Goal: Task Accomplishment & Management: Manage account settings

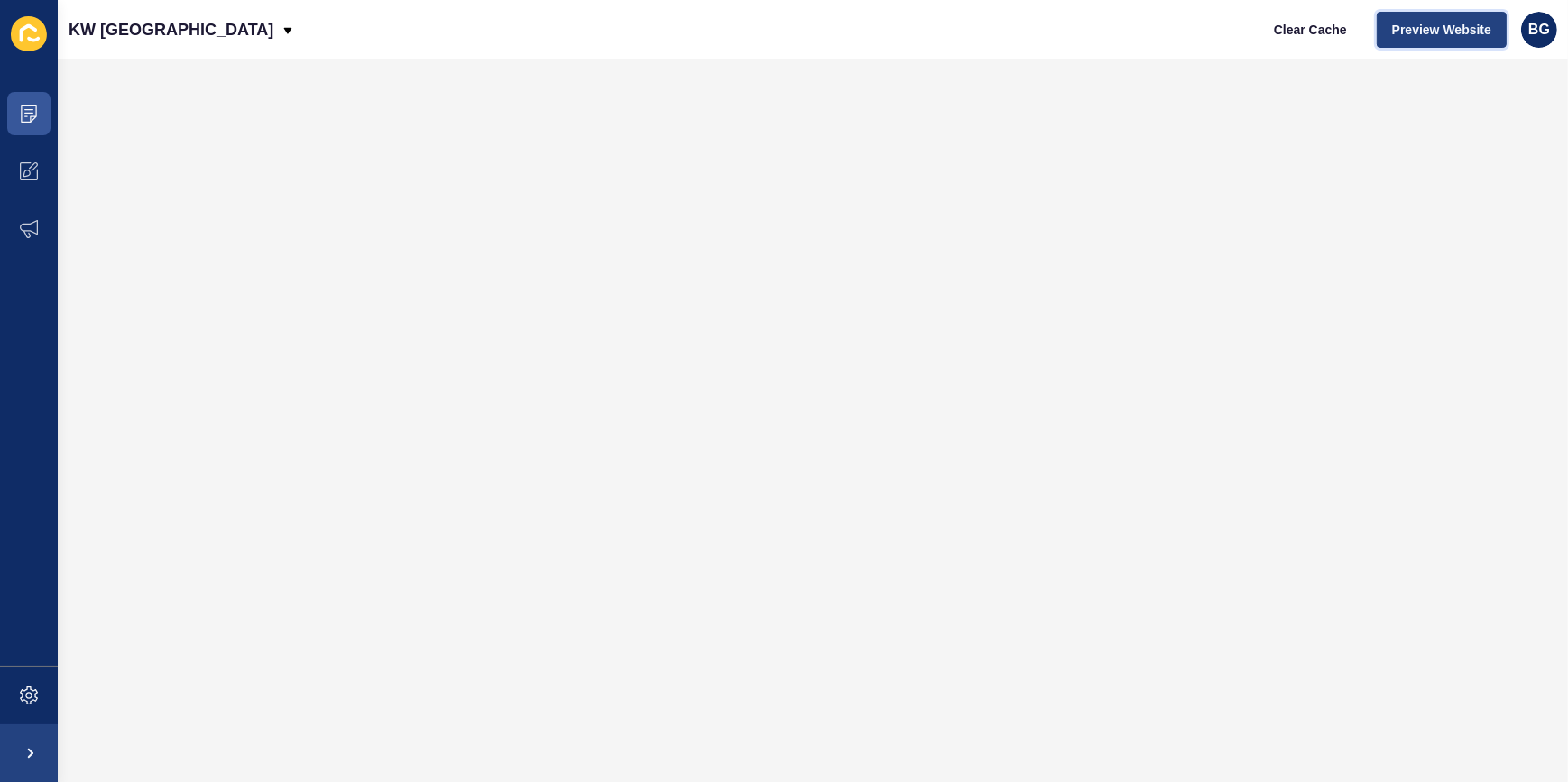
click at [1440, 18] on button "Preview Website" at bounding box center [1441, 30] width 130 height 36
click at [26, 110] on icon at bounding box center [28, 113] width 18 height 18
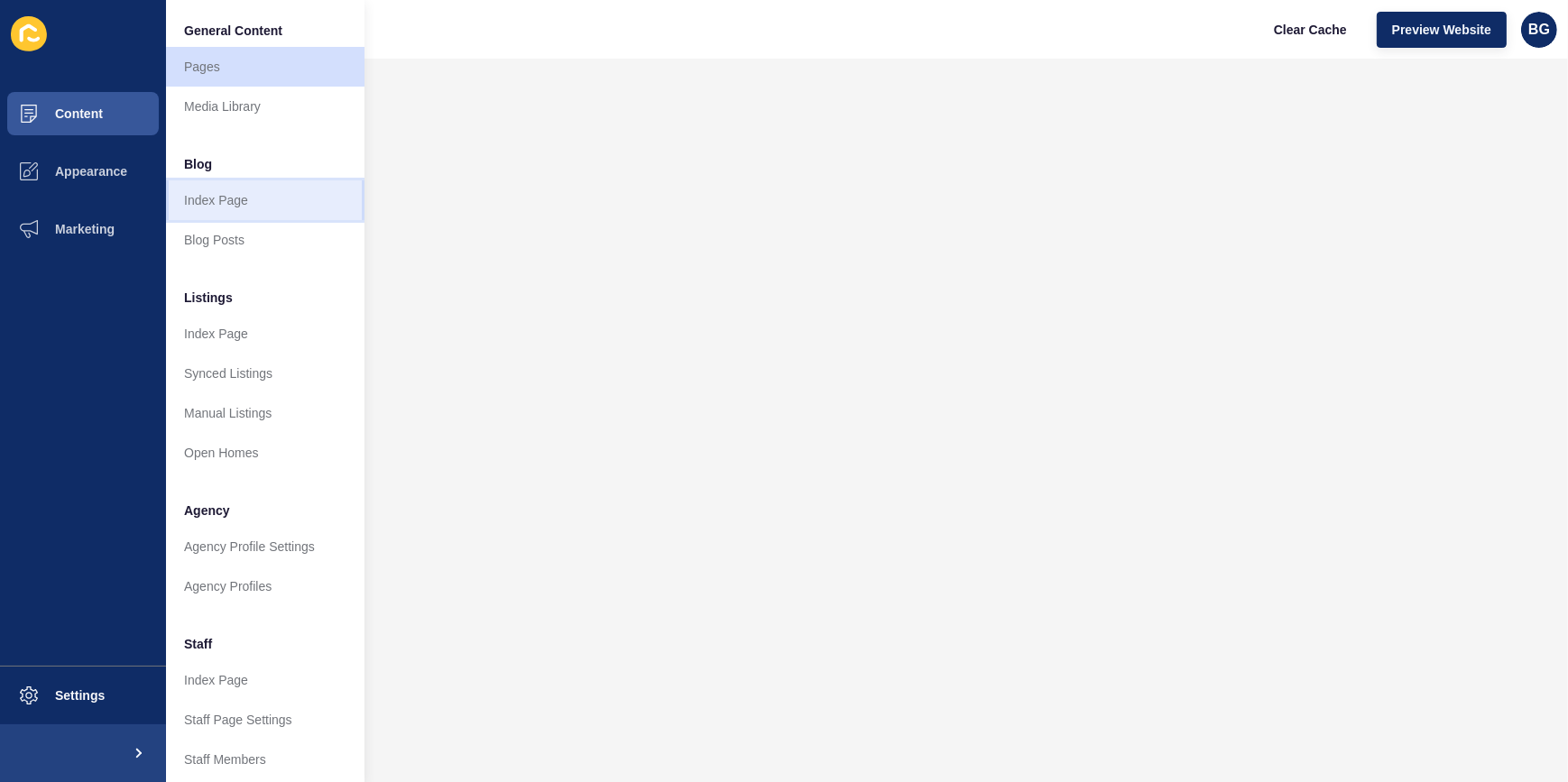
click at [263, 197] on link "Index Page" at bounding box center [265, 200] width 198 height 39
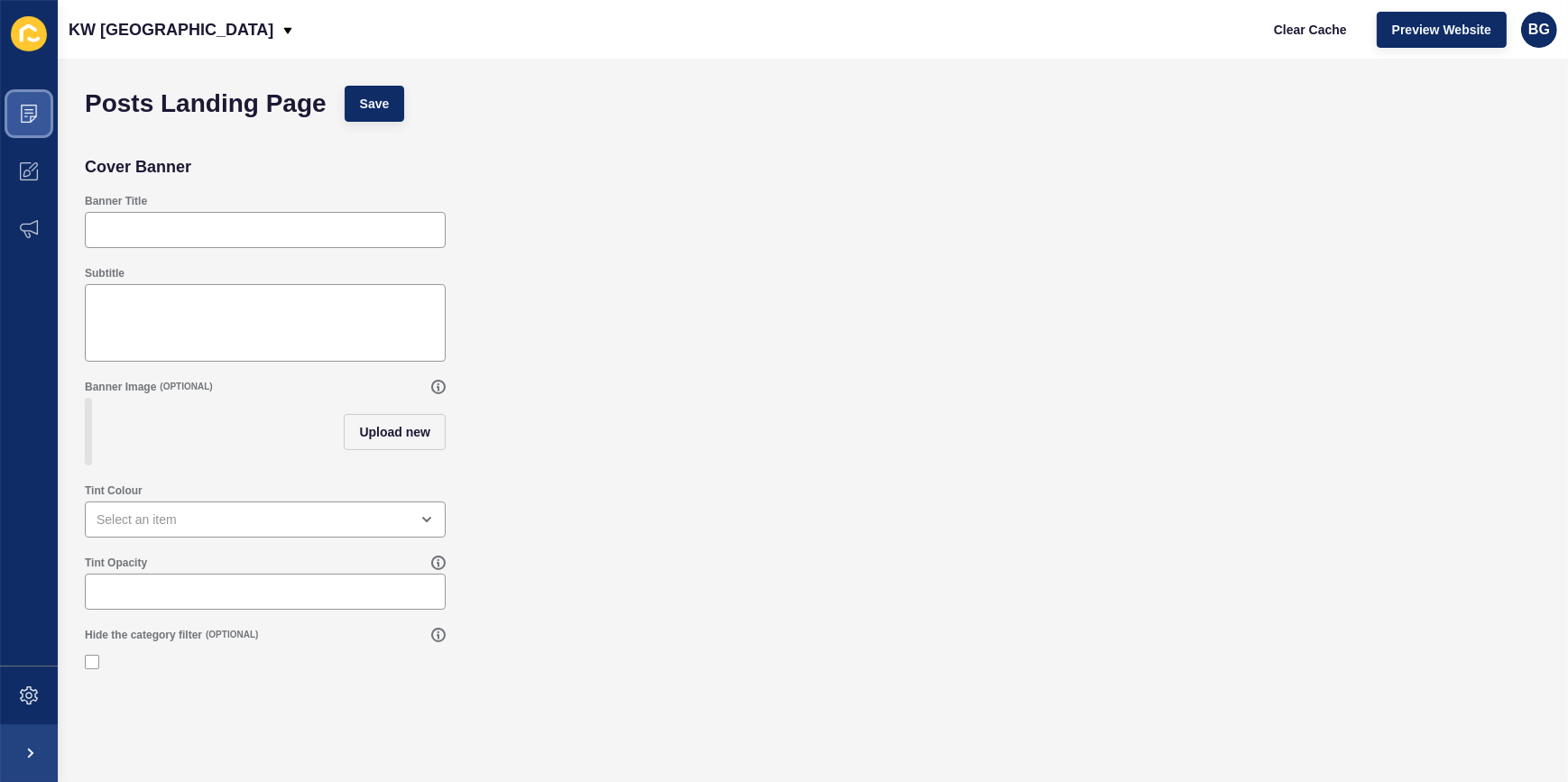
click at [28, 116] on icon at bounding box center [28, 113] width 18 height 18
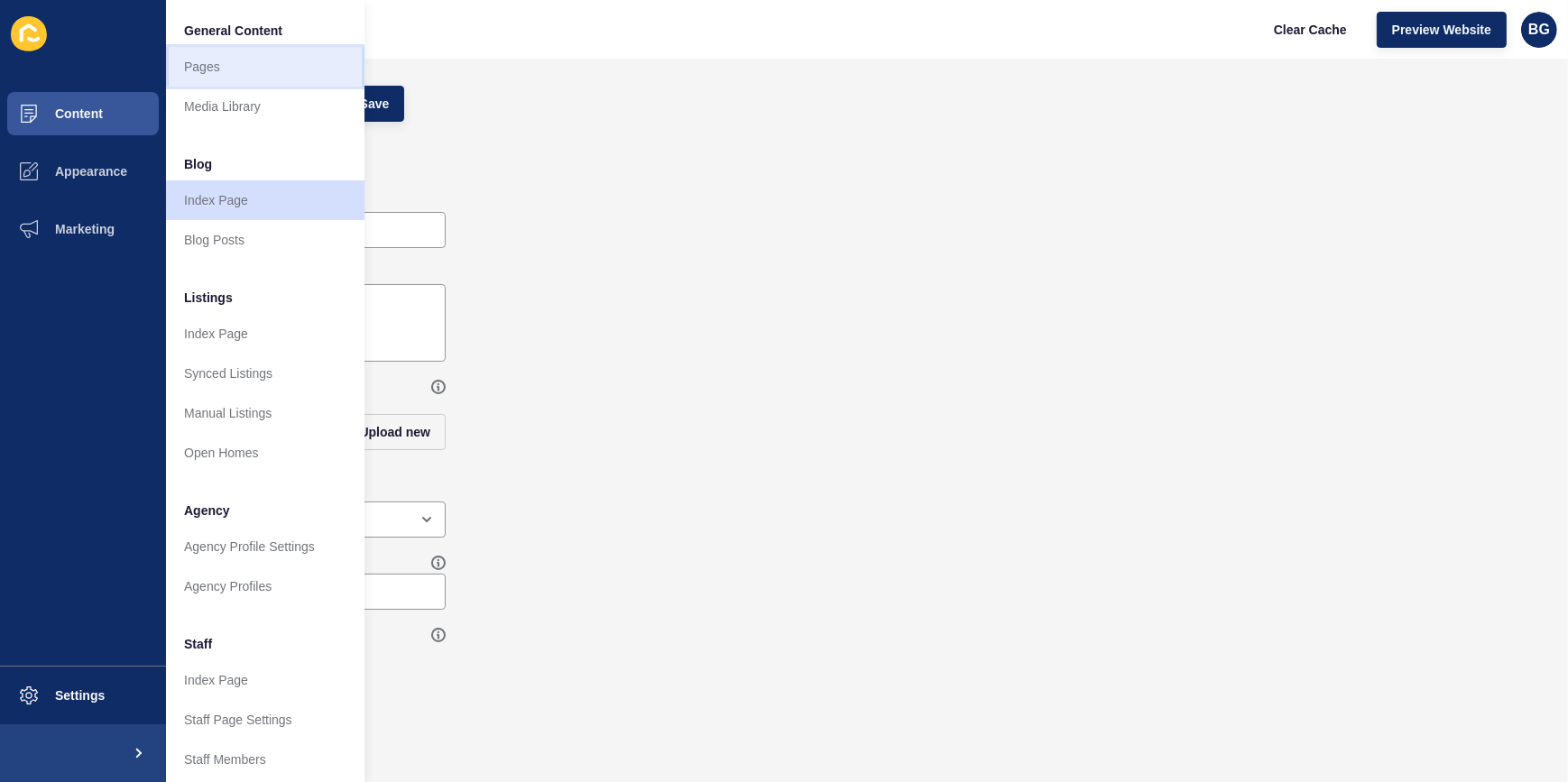
click at [226, 61] on link "Pages" at bounding box center [265, 66] width 198 height 39
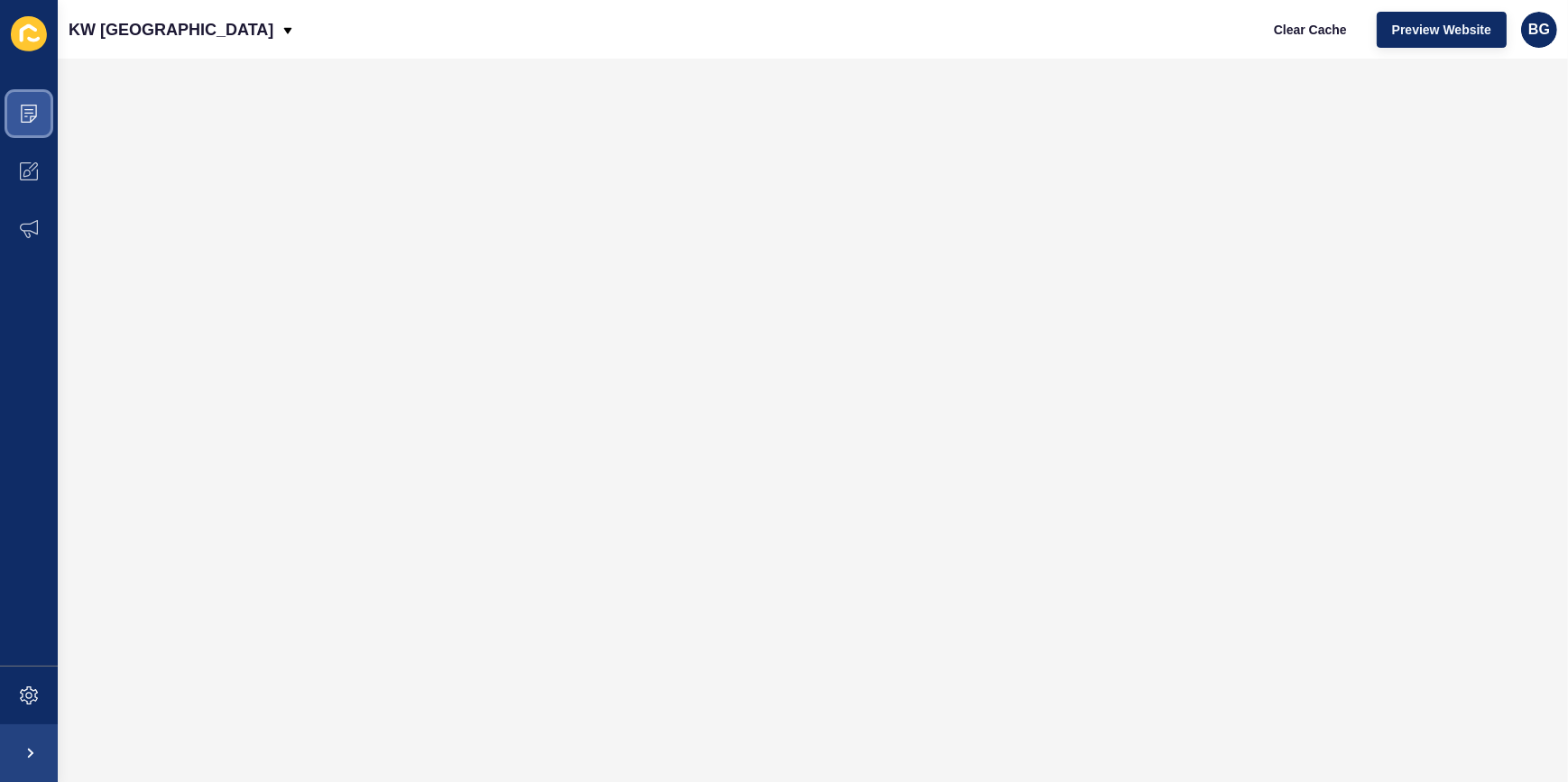
click at [42, 120] on span at bounding box center [29, 114] width 58 height 58
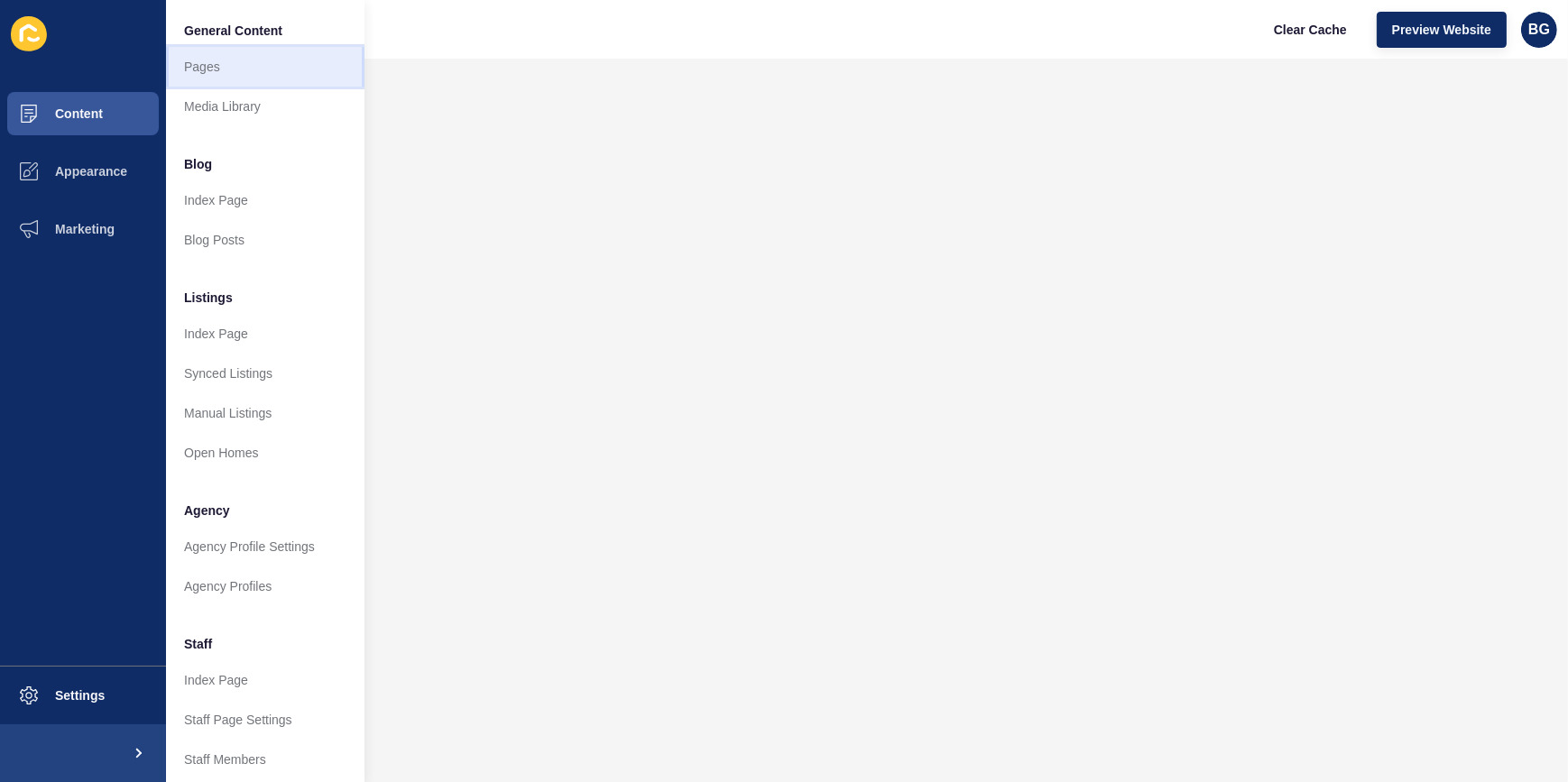
click at [280, 60] on link "Pages" at bounding box center [265, 66] width 198 height 39
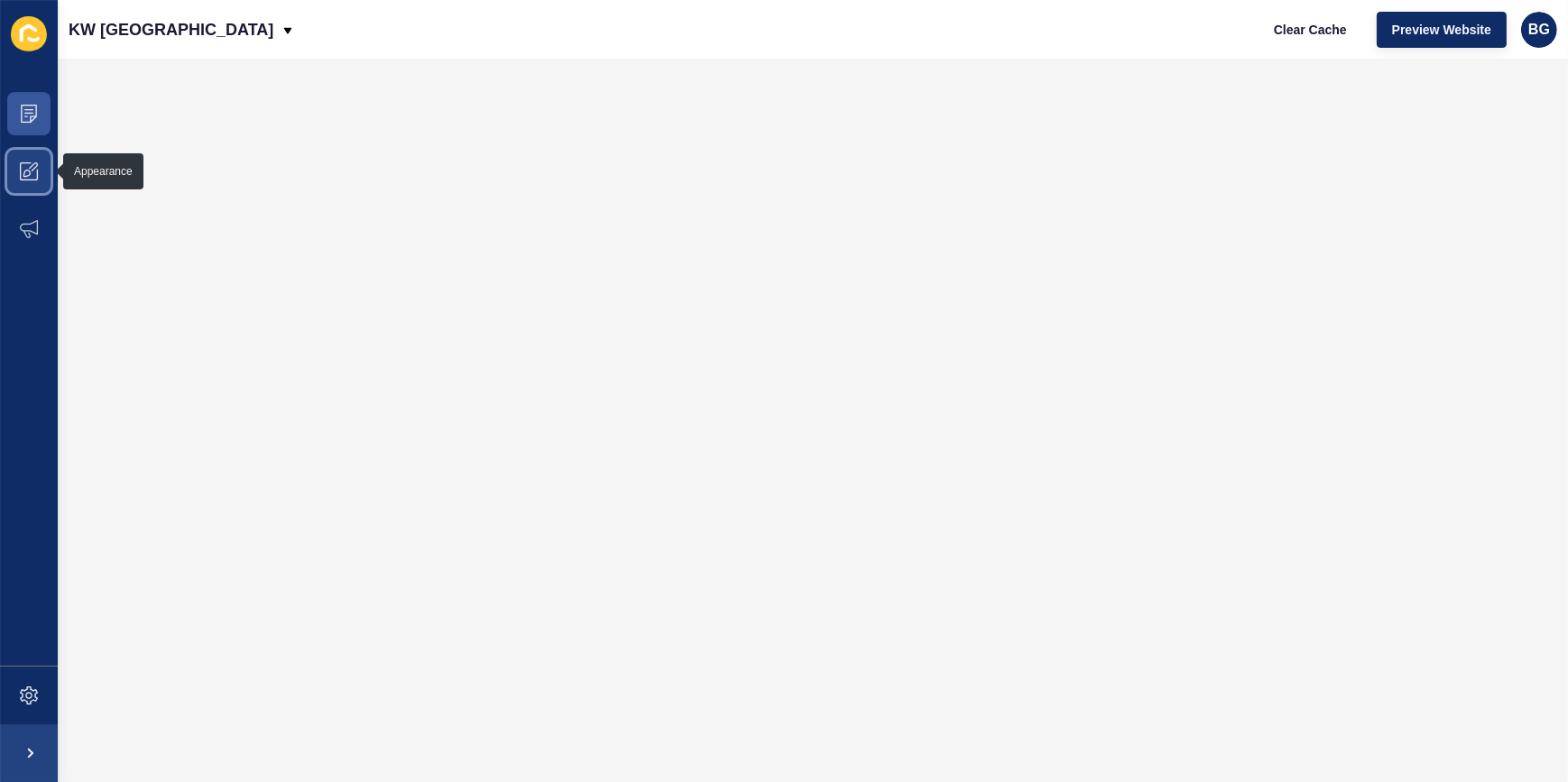
click at [22, 179] on icon at bounding box center [28, 171] width 18 height 18
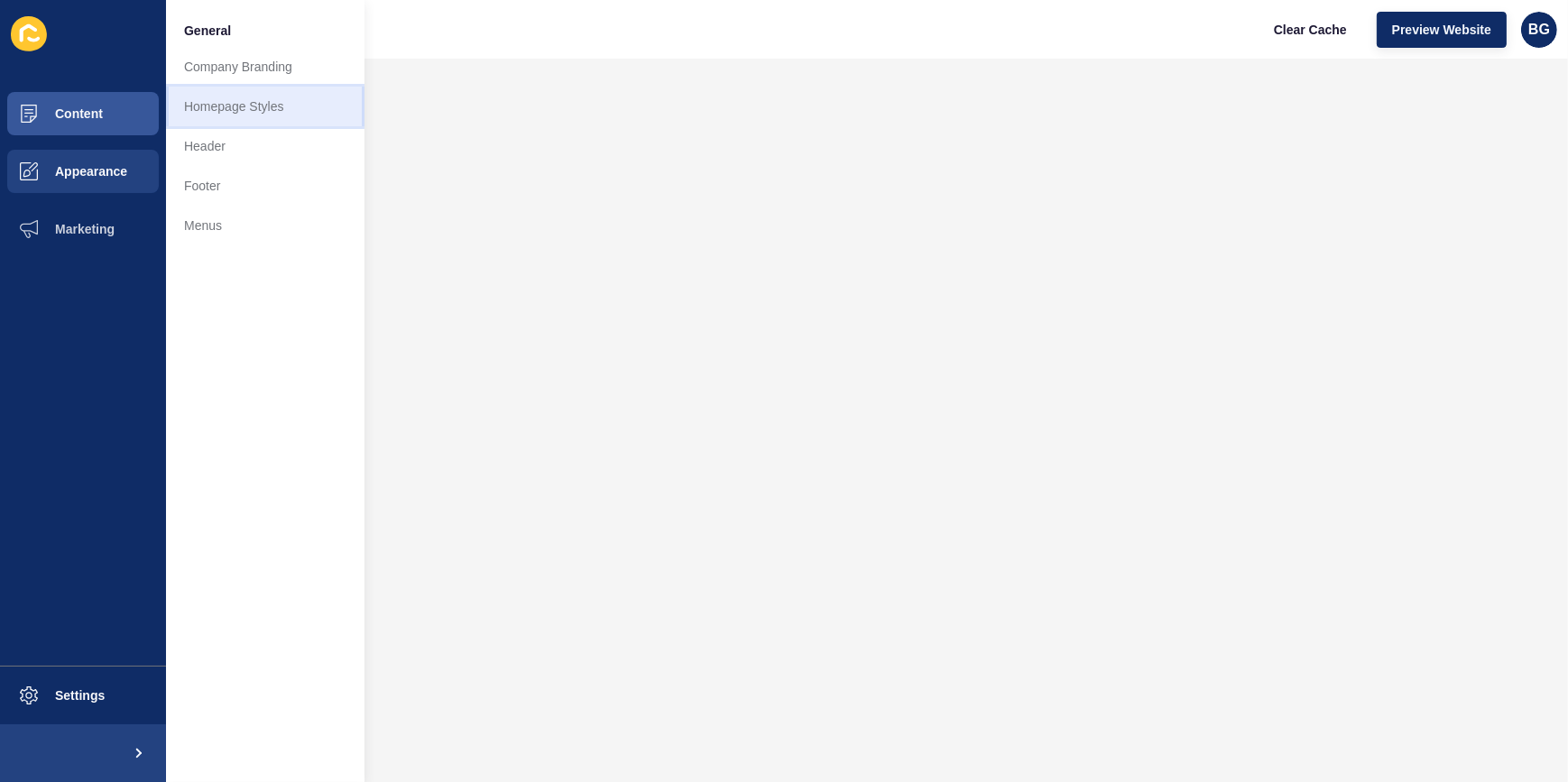
click at [275, 109] on link "Homepage Styles" at bounding box center [265, 107] width 198 height 39
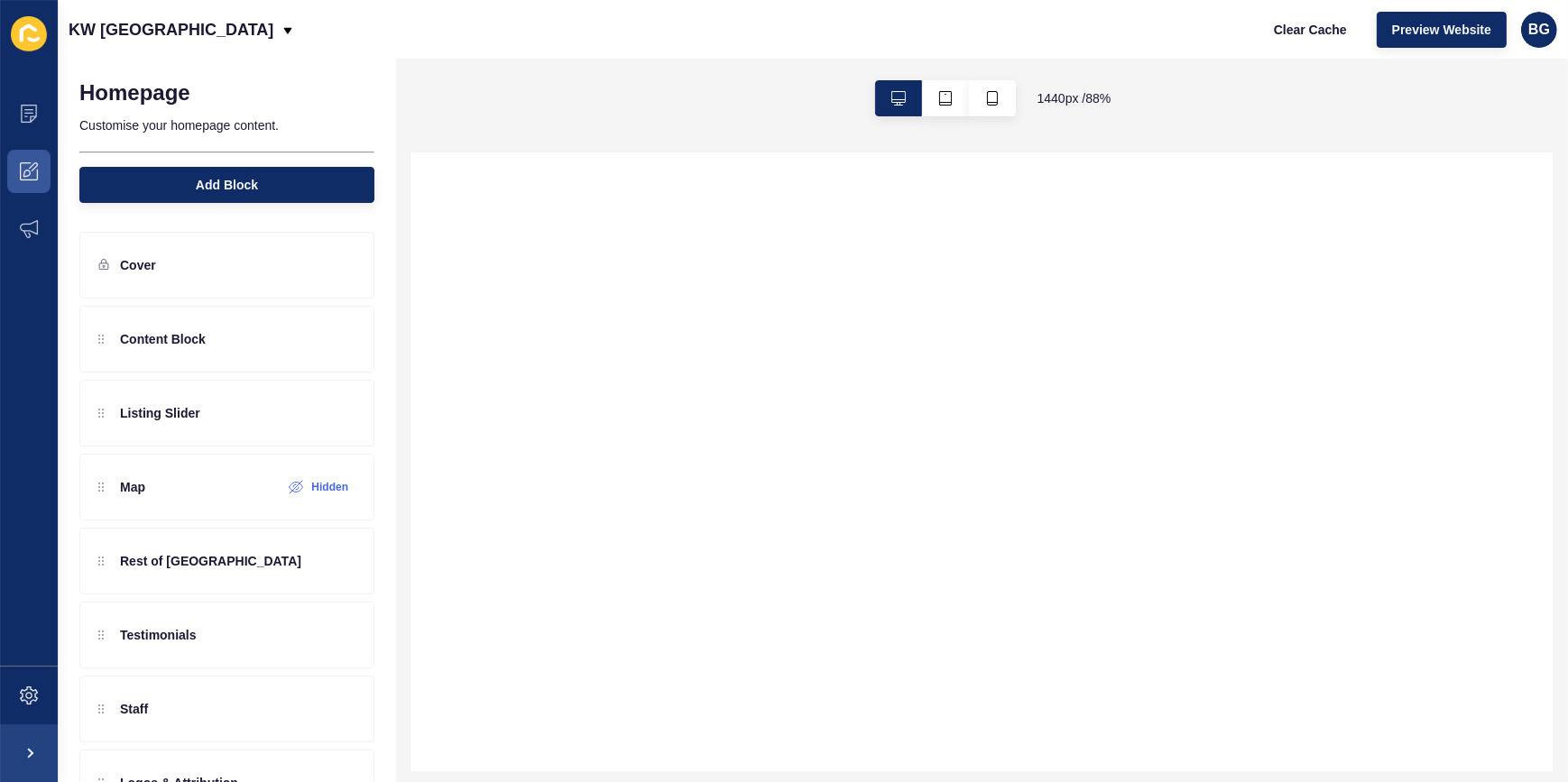
select select
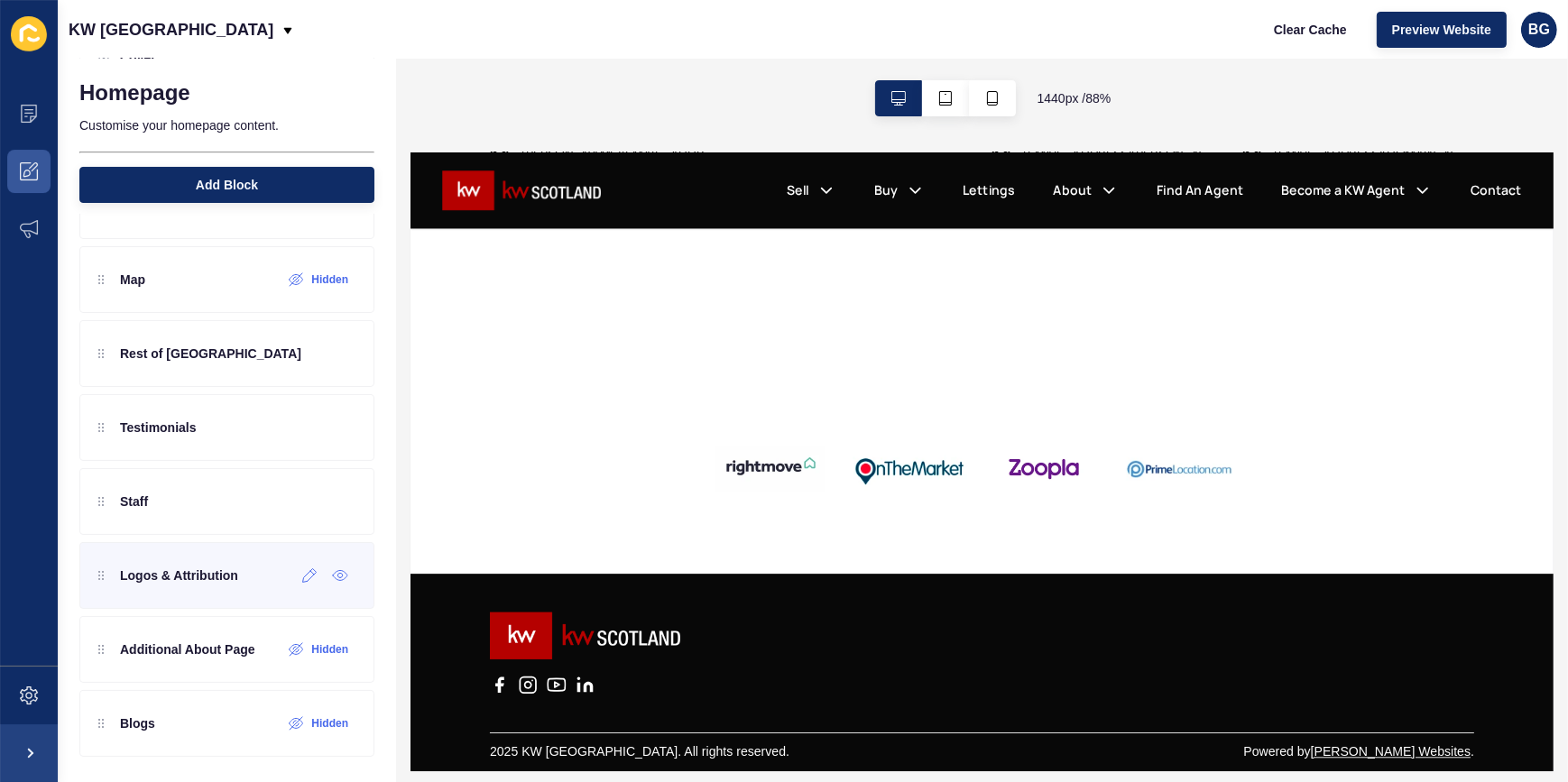
scroll to position [3587, 0]
click at [303, 575] on icon at bounding box center [309, 576] width 13 height 13
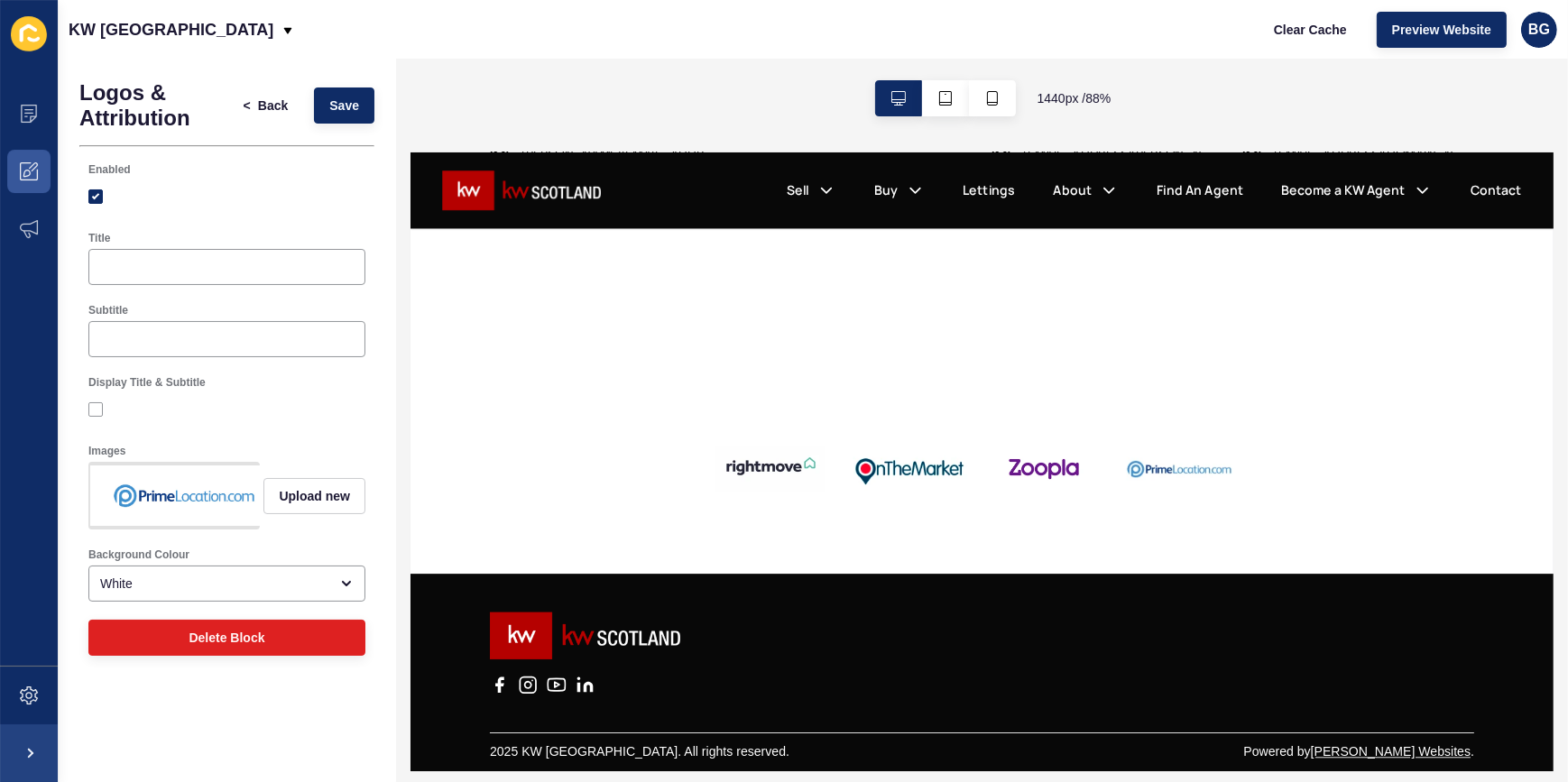
scroll to position [0, 514]
click at [314, 497] on span "Upload new" at bounding box center [314, 496] width 71 height 18
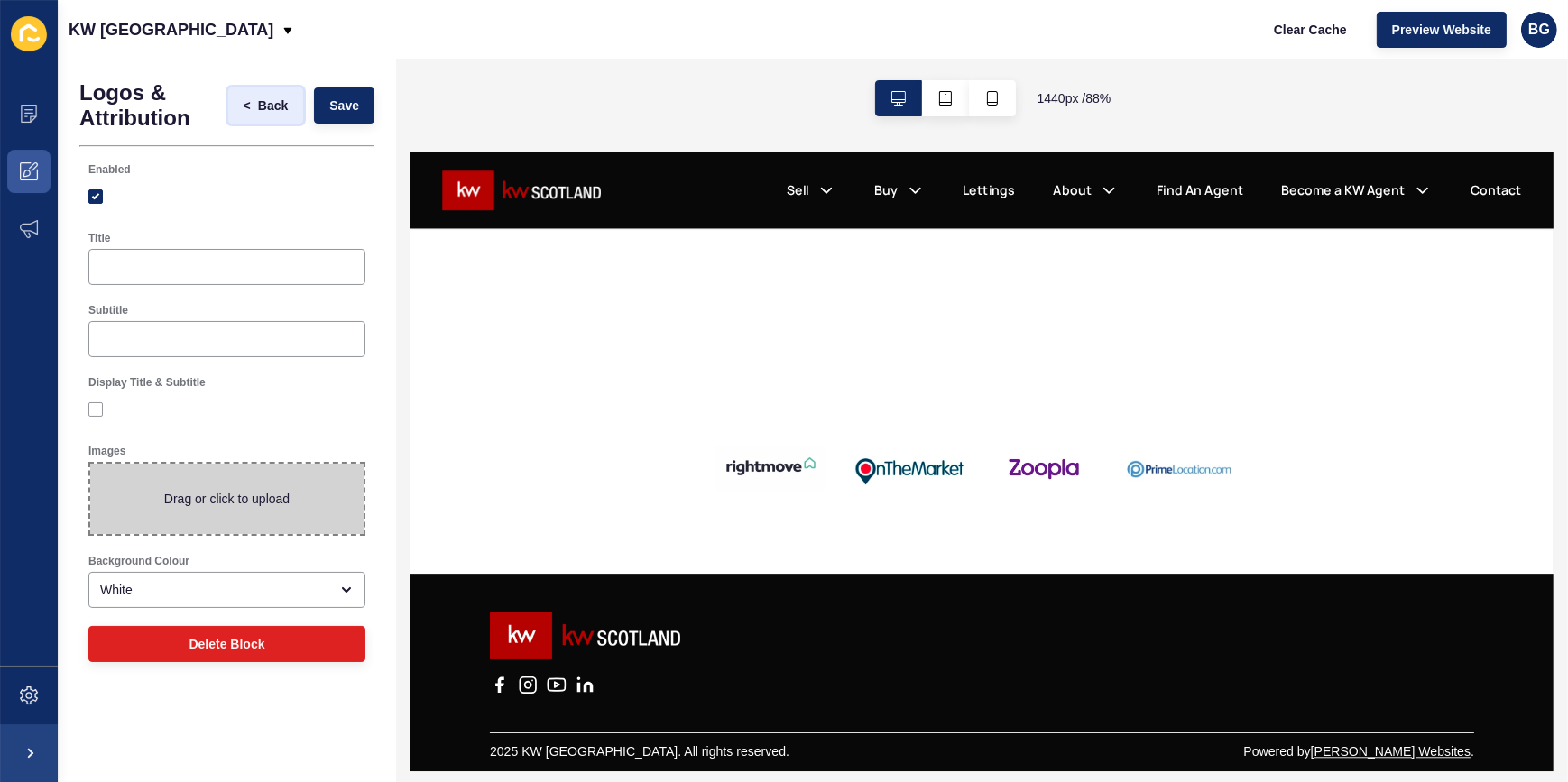
click at [266, 106] on span "Back" at bounding box center [273, 105] width 30 height 18
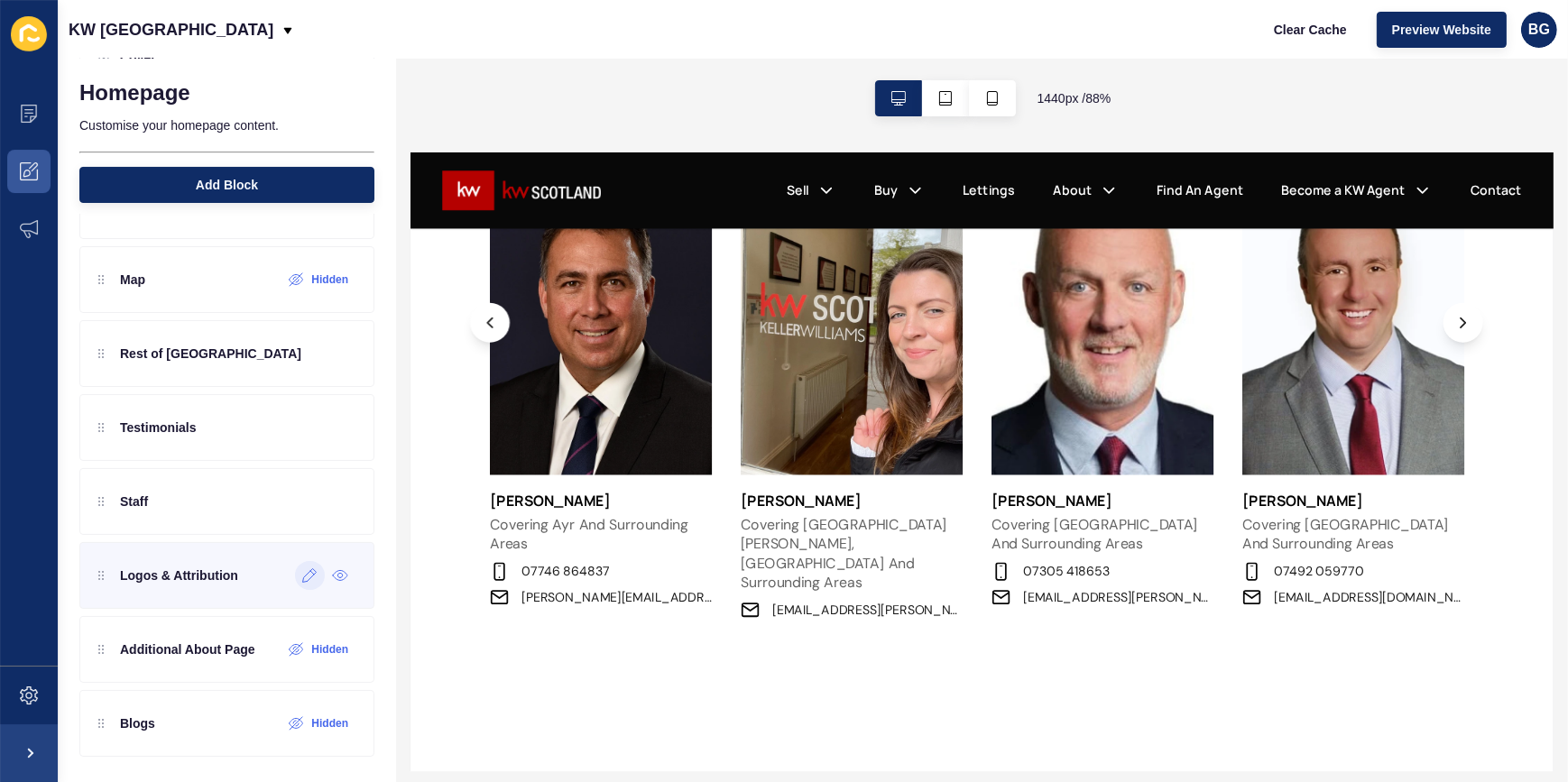
scroll to position [3014, 0]
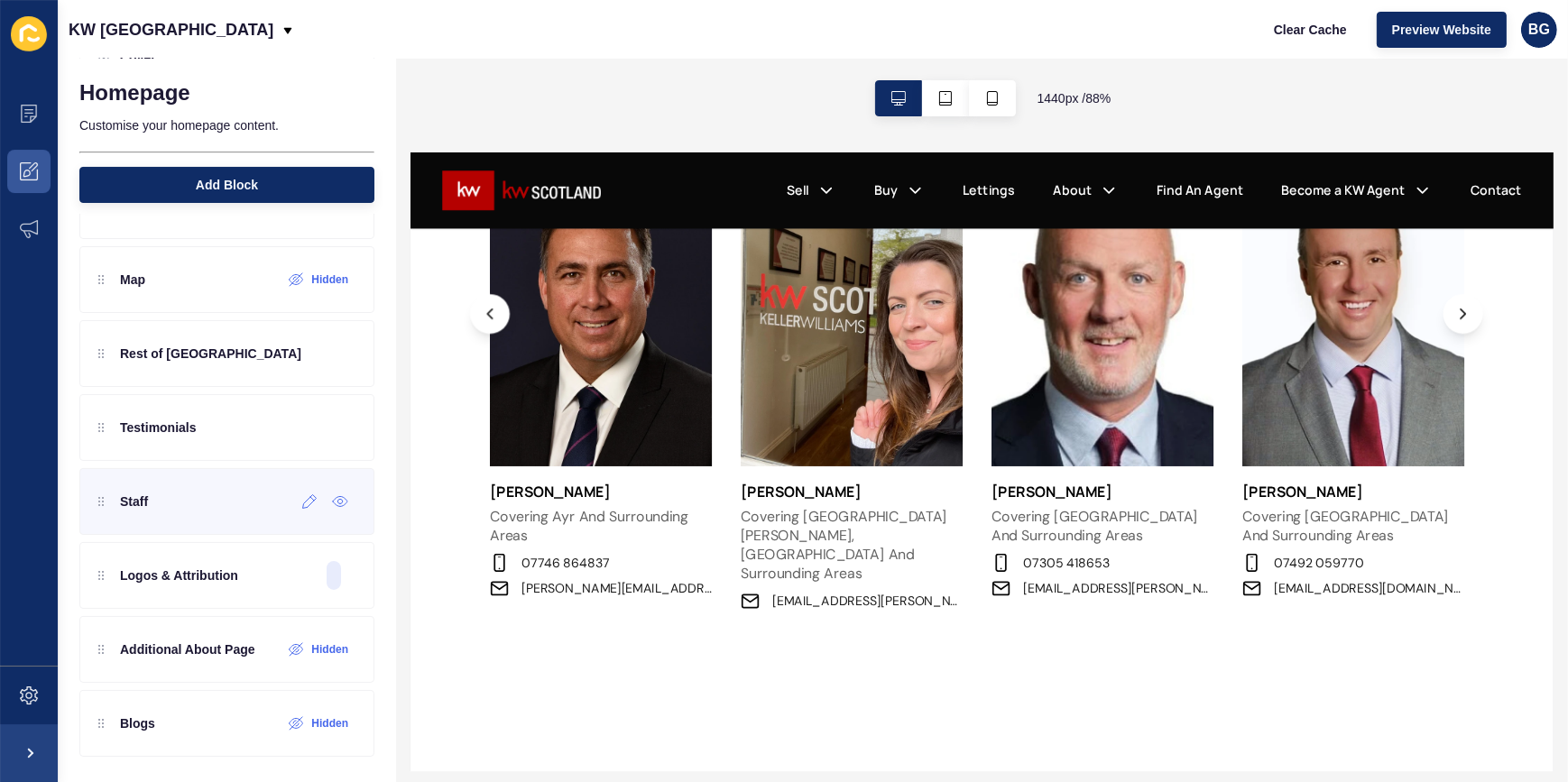
click at [178, 500] on div "Staff" at bounding box center [226, 501] width 295 height 66
click at [302, 501] on icon at bounding box center [309, 501] width 15 height 14
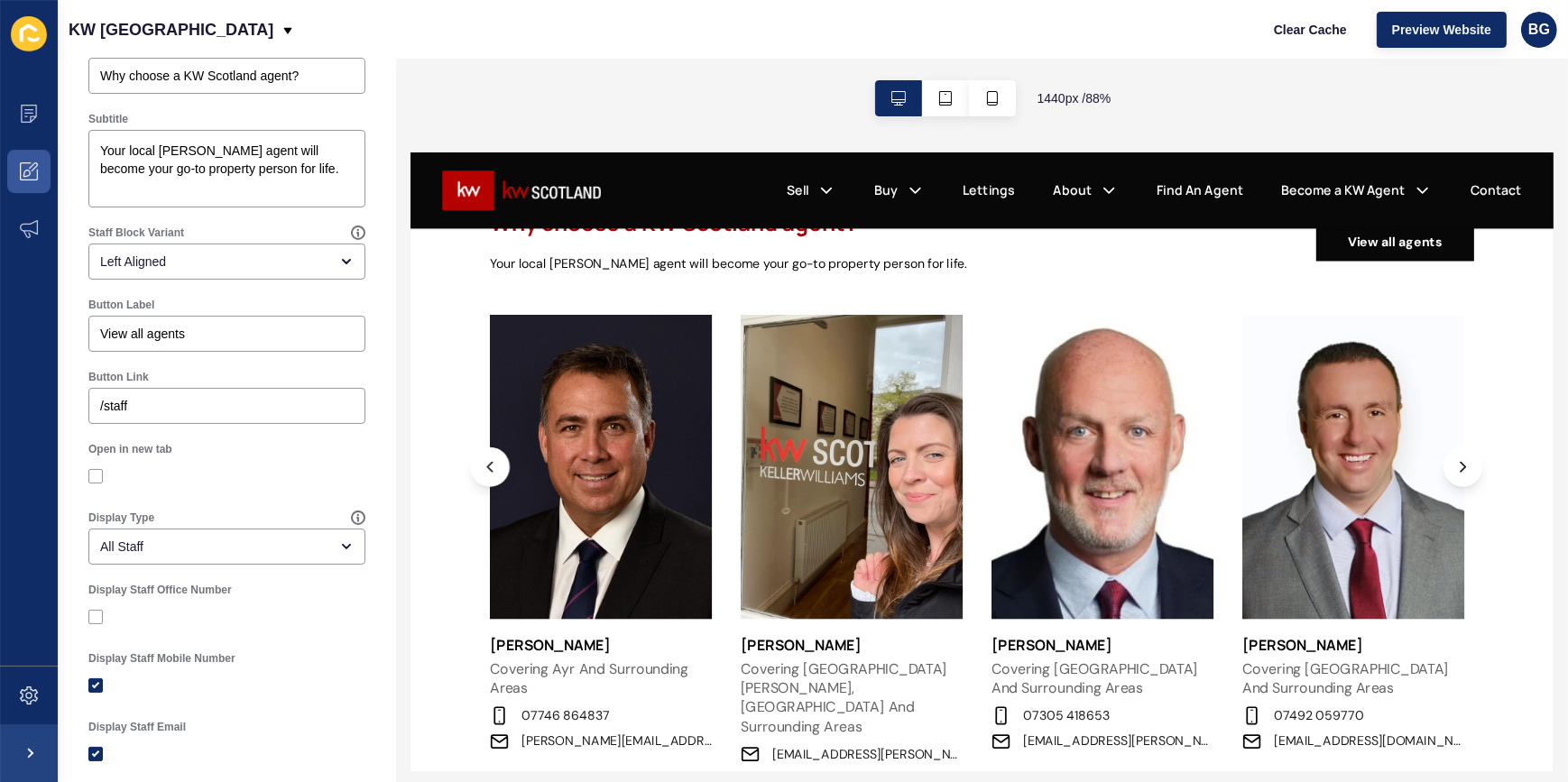
scroll to position [2978, 0]
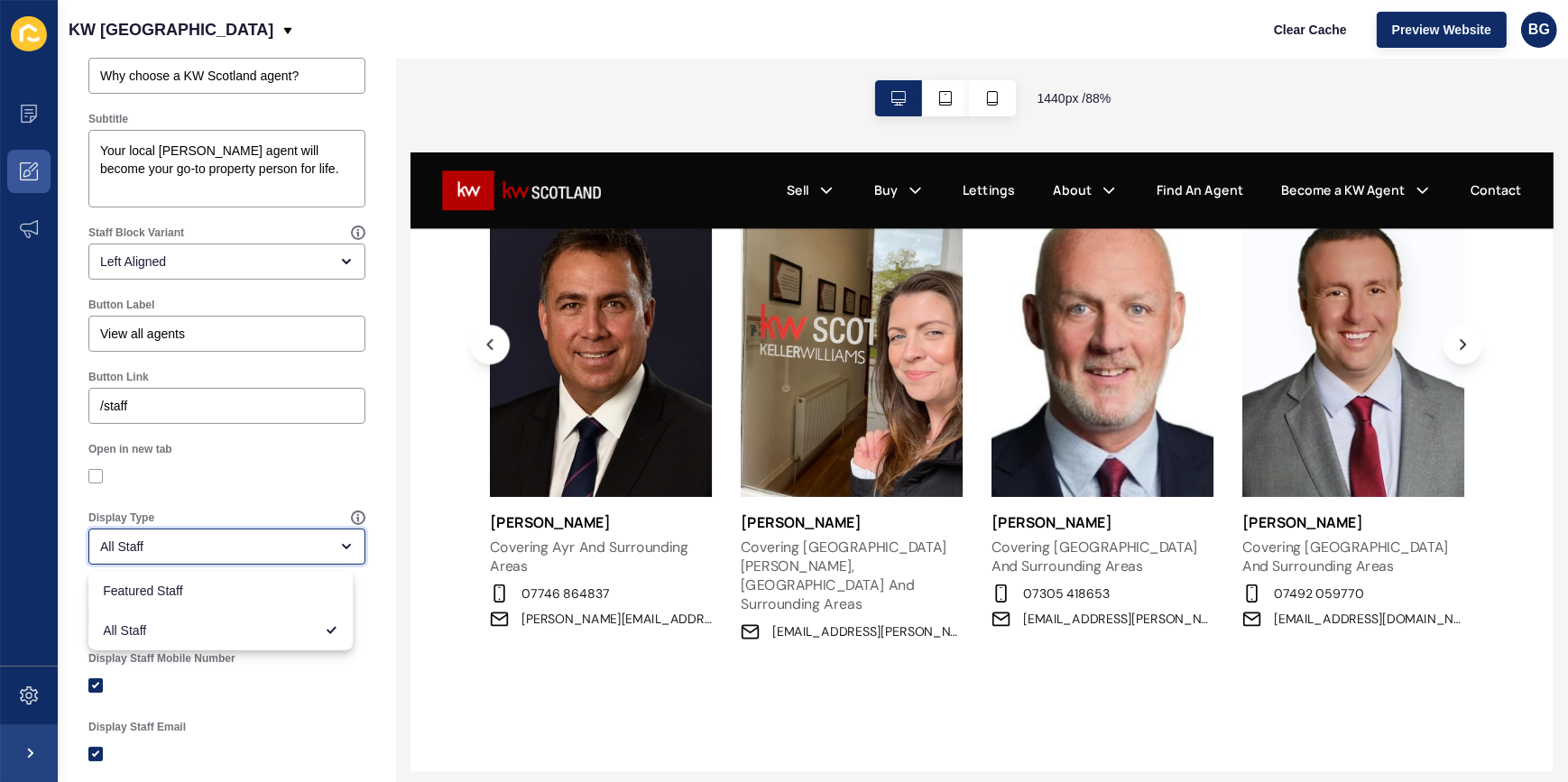
click at [328, 550] on div "close menu" at bounding box center [340, 546] width 25 height 14
click at [286, 462] on div at bounding box center [227, 476] width 277 height 33
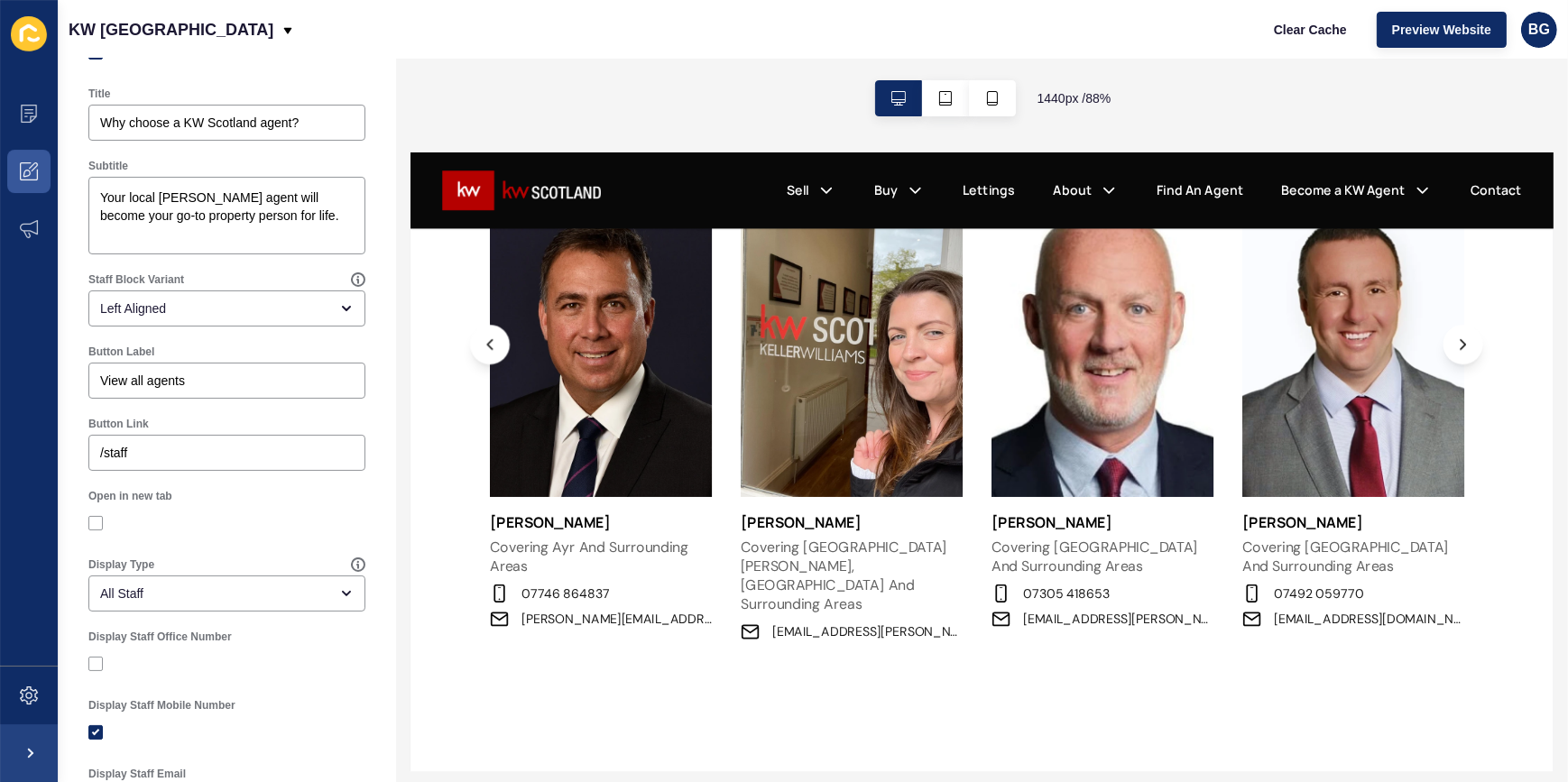
scroll to position [169, 0]
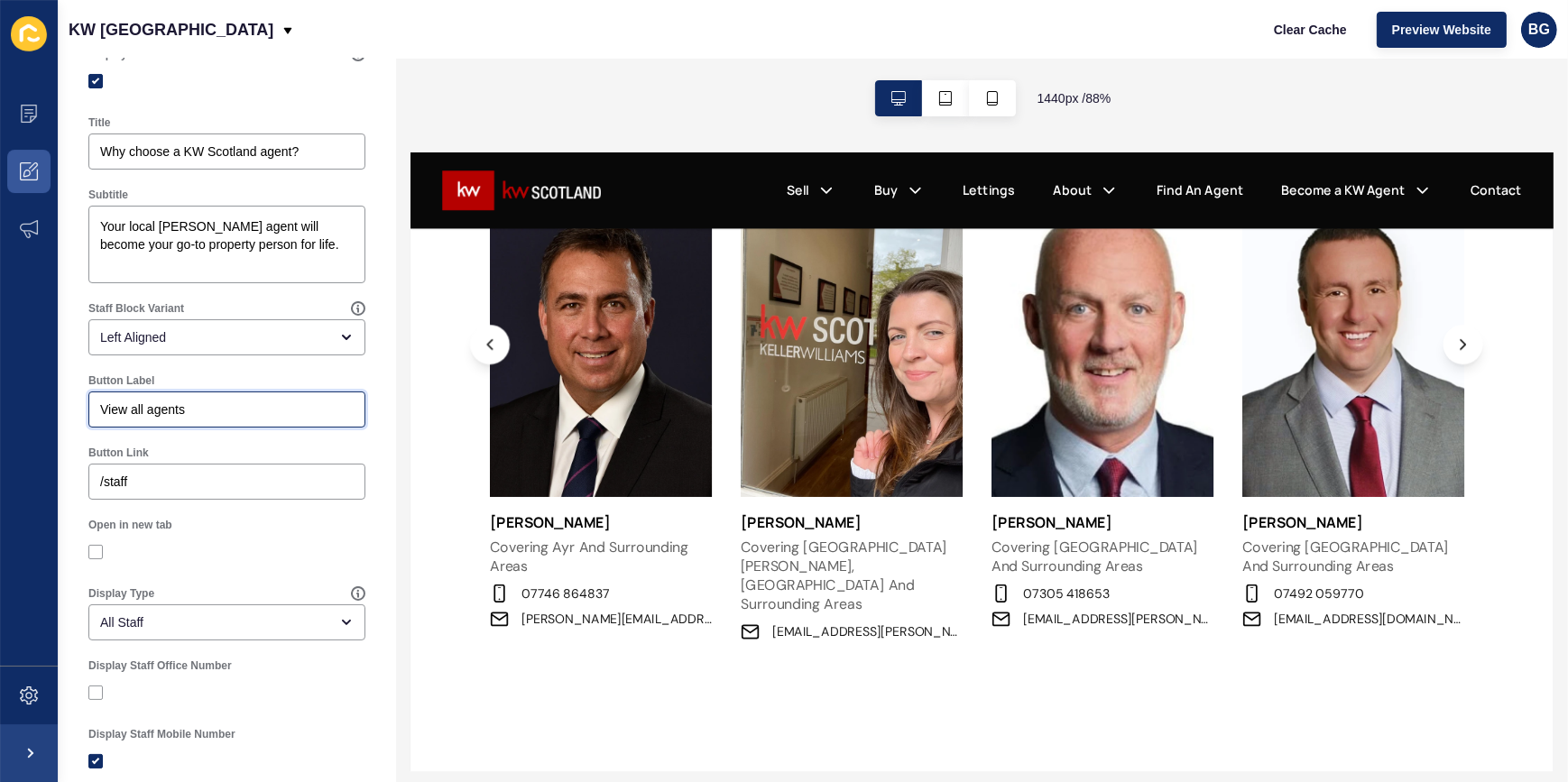
drag, startPoint x: 200, startPoint y: 410, endPoint x: 55, endPoint y: 411, distance: 145.0
click at [55, 411] on div "Content Appearance Marketing Settings KW [GEOGRAPHIC_DATA] Clear Cache Preview …" at bounding box center [784, 391] width 1568 height 782
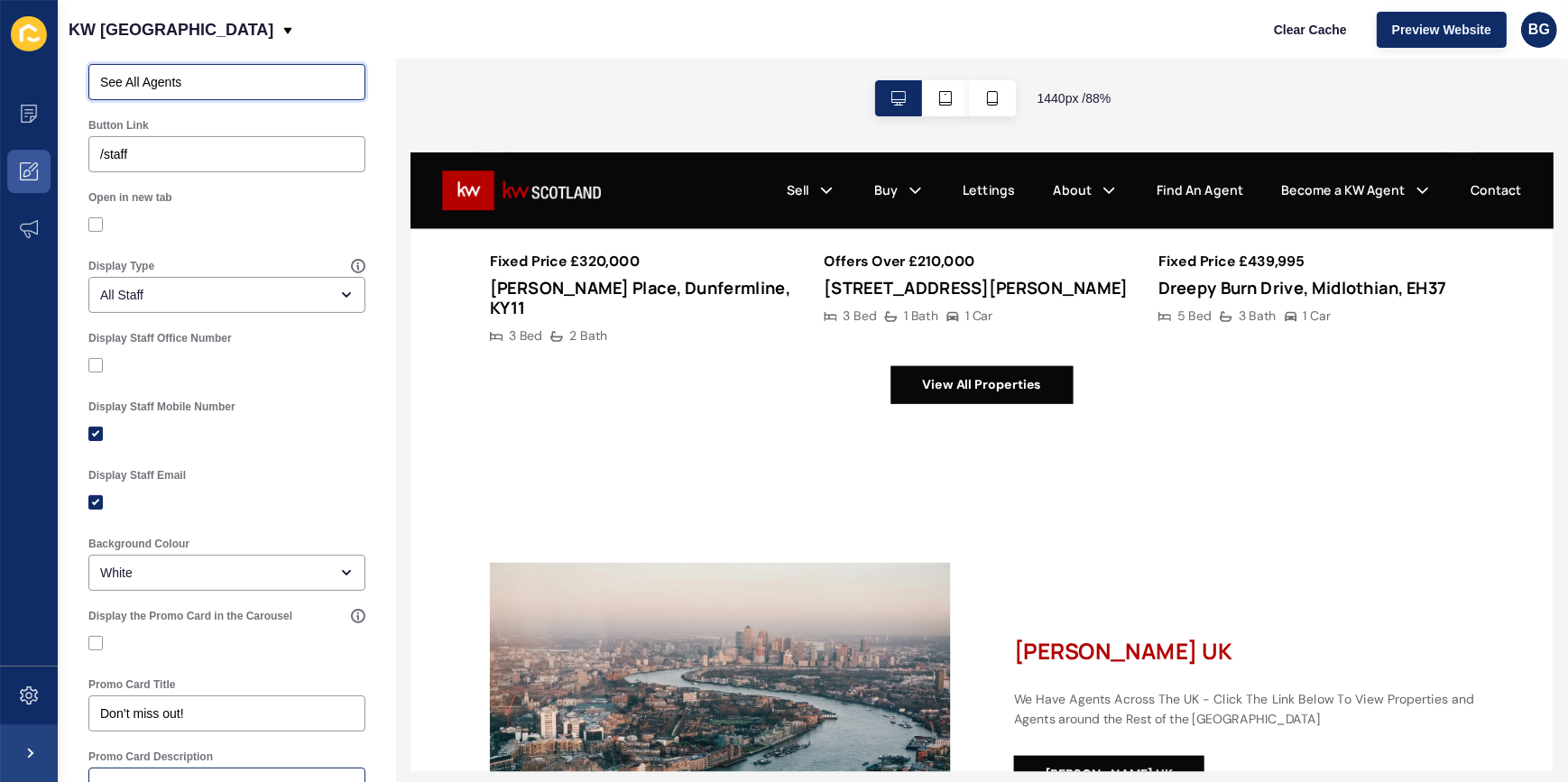
scroll to position [0, 0]
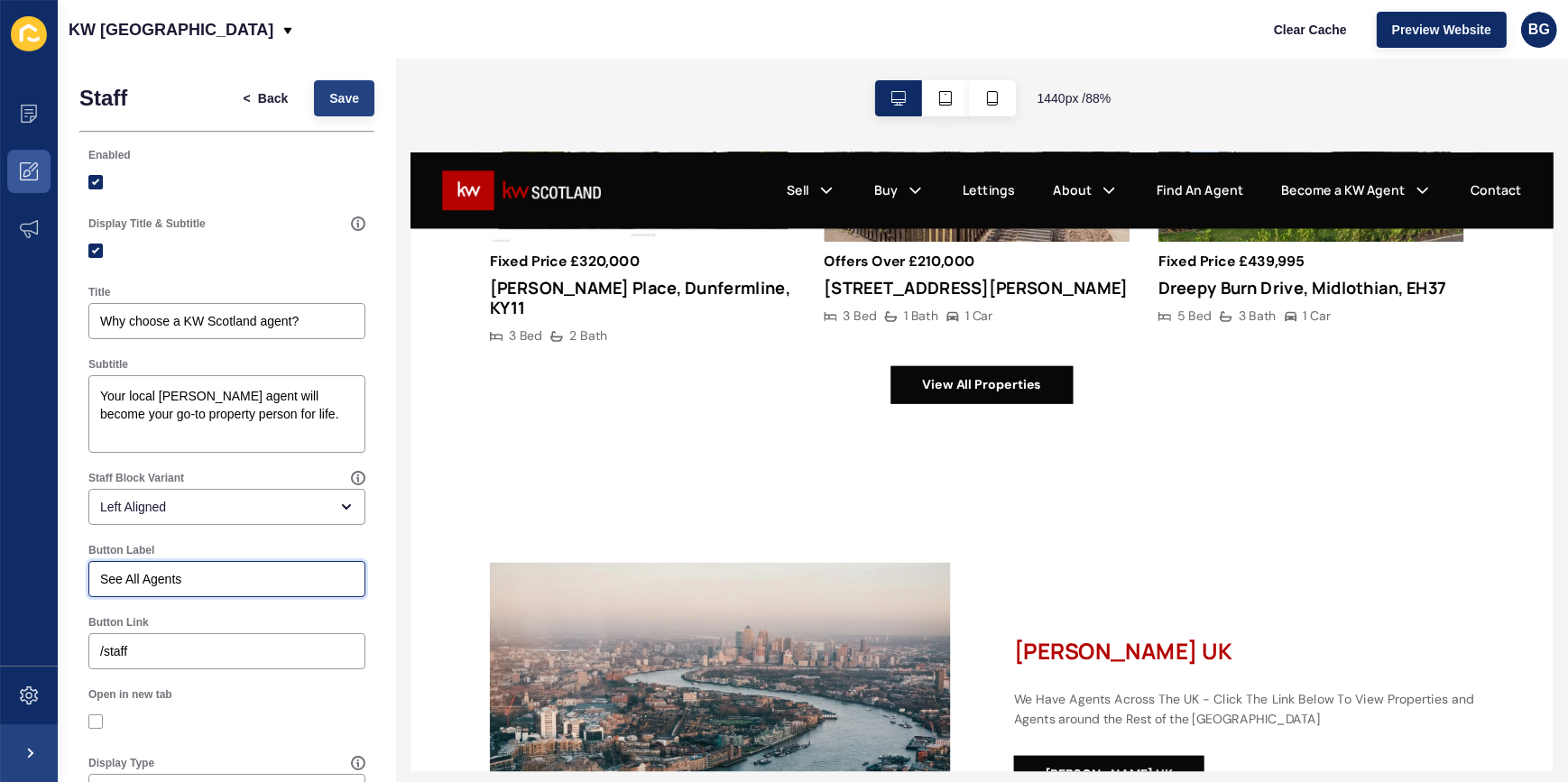
type input "See All Agents"
click at [329, 106] on span "Save" at bounding box center [344, 98] width 30 height 18
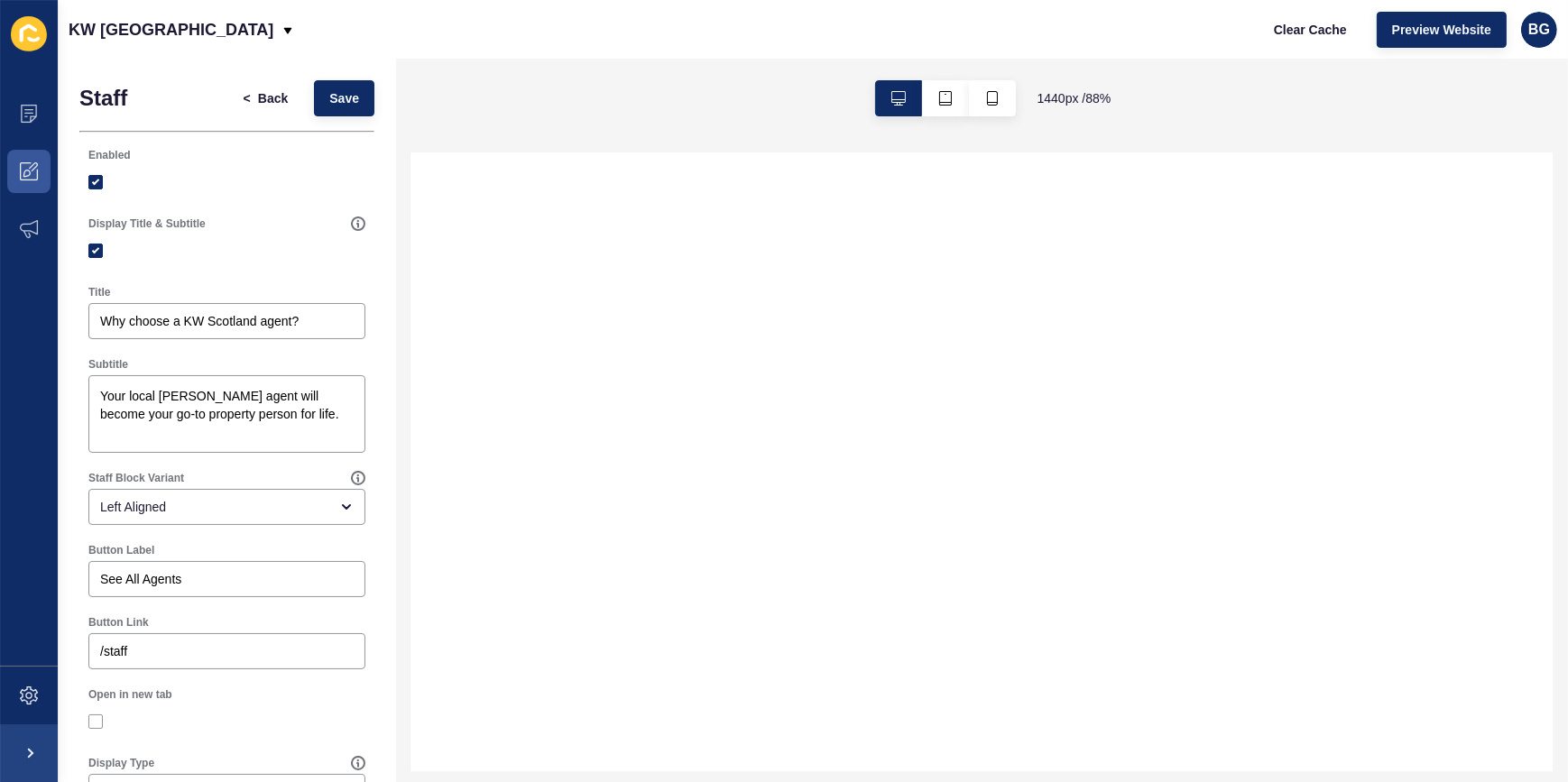
select select
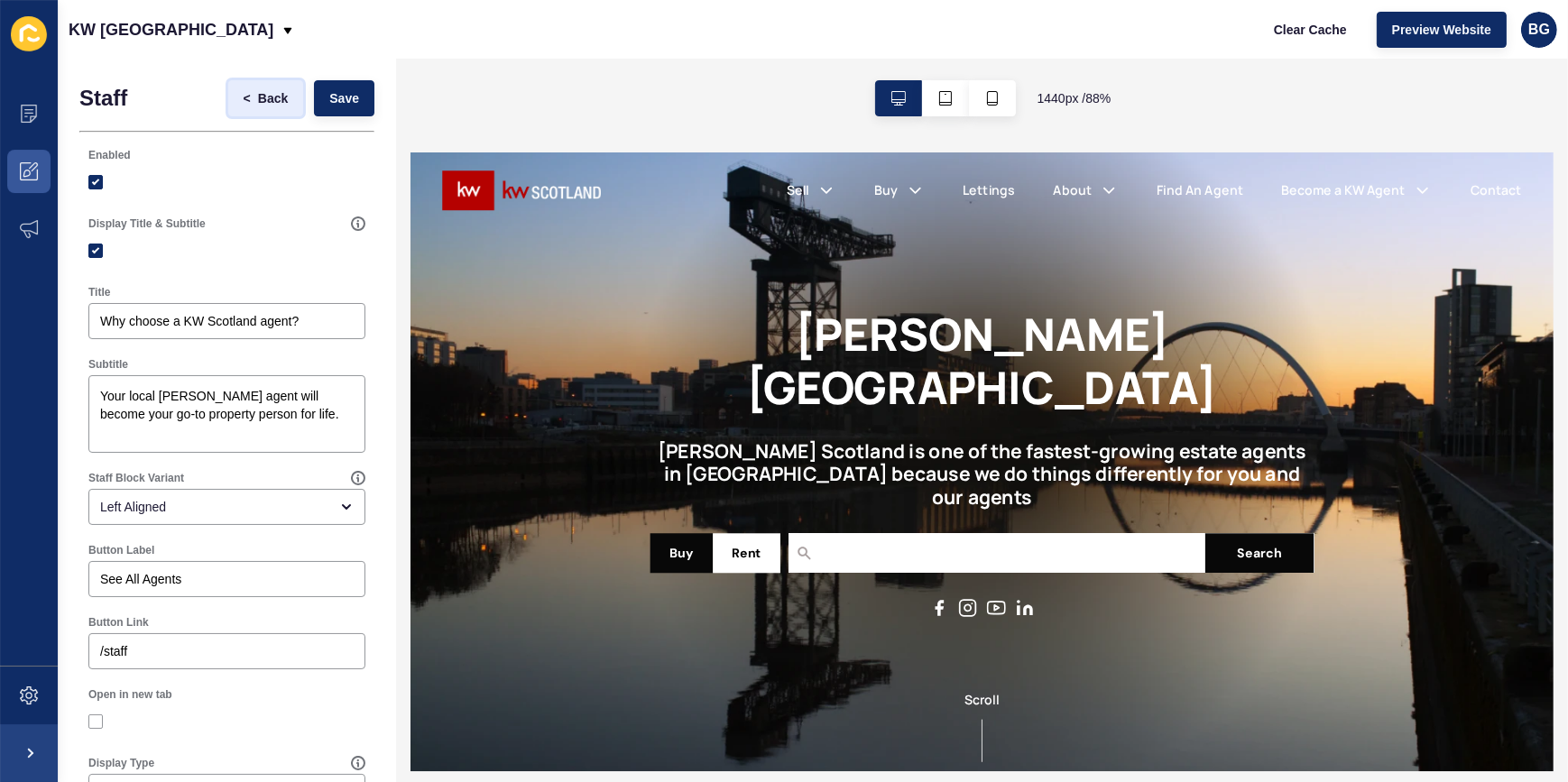
click at [258, 94] on span "Back" at bounding box center [273, 98] width 30 height 18
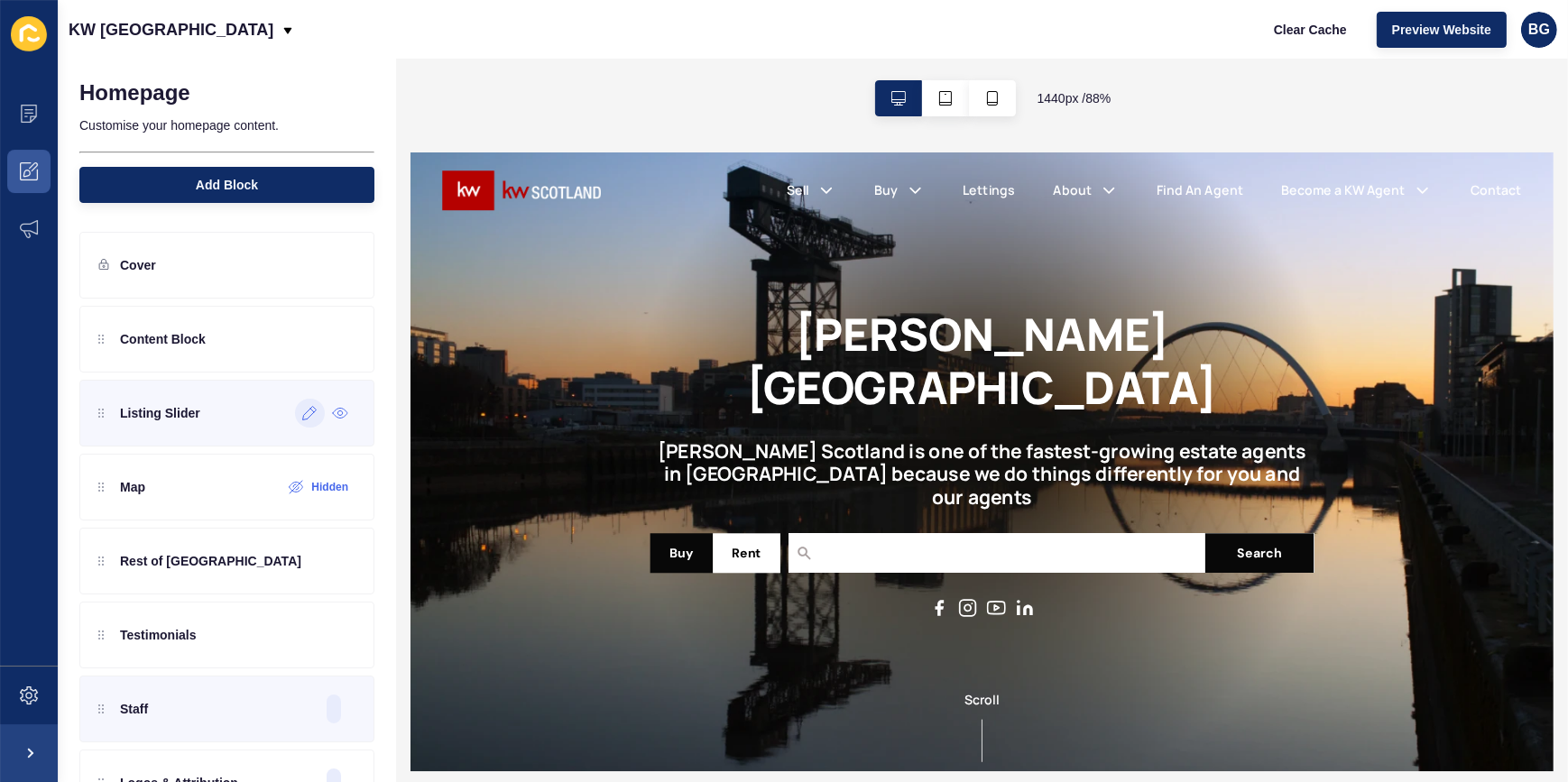
click at [302, 414] on icon at bounding box center [309, 413] width 15 height 14
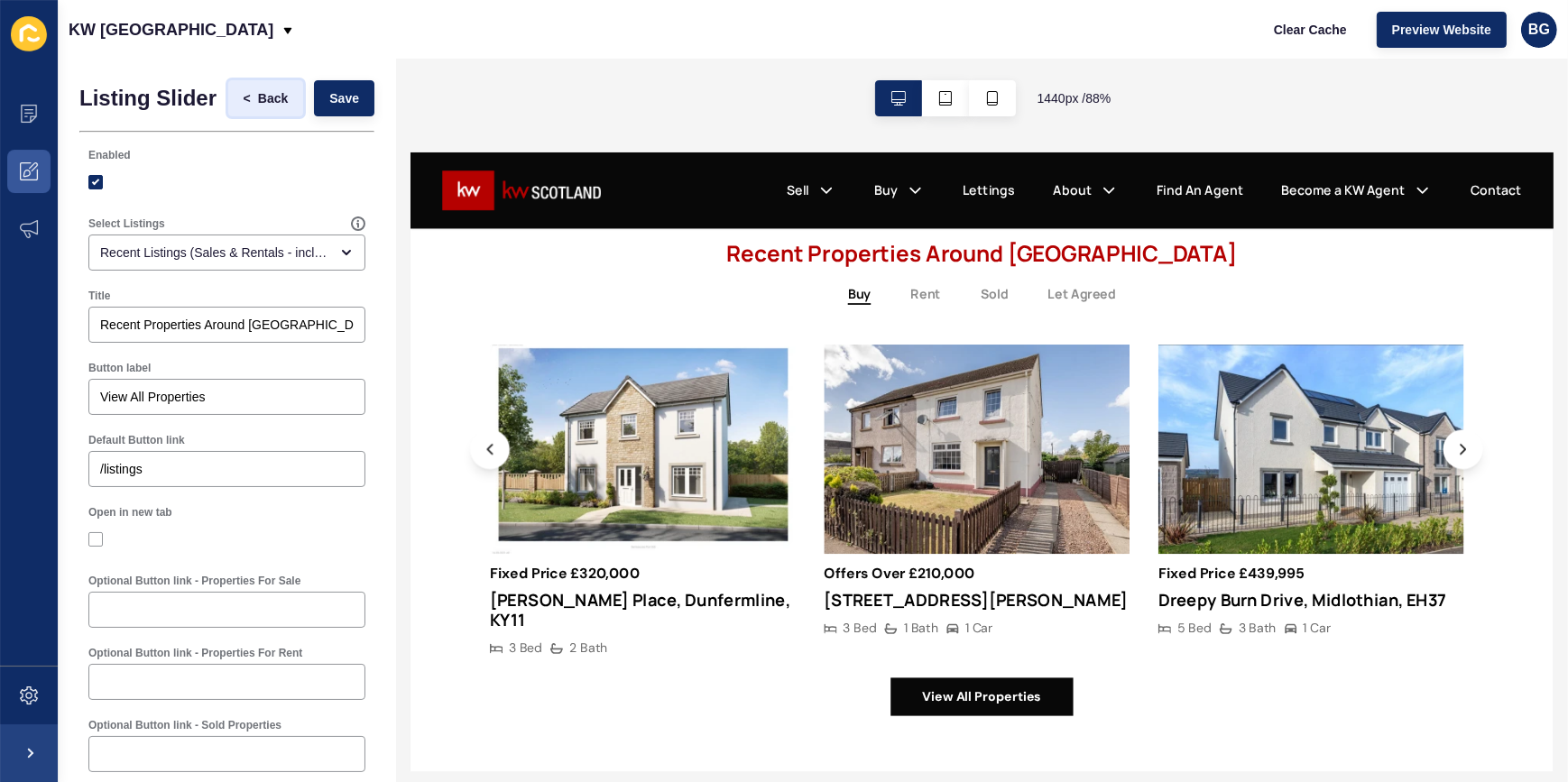
click at [262, 94] on button "< Back" at bounding box center [266, 98] width 76 height 36
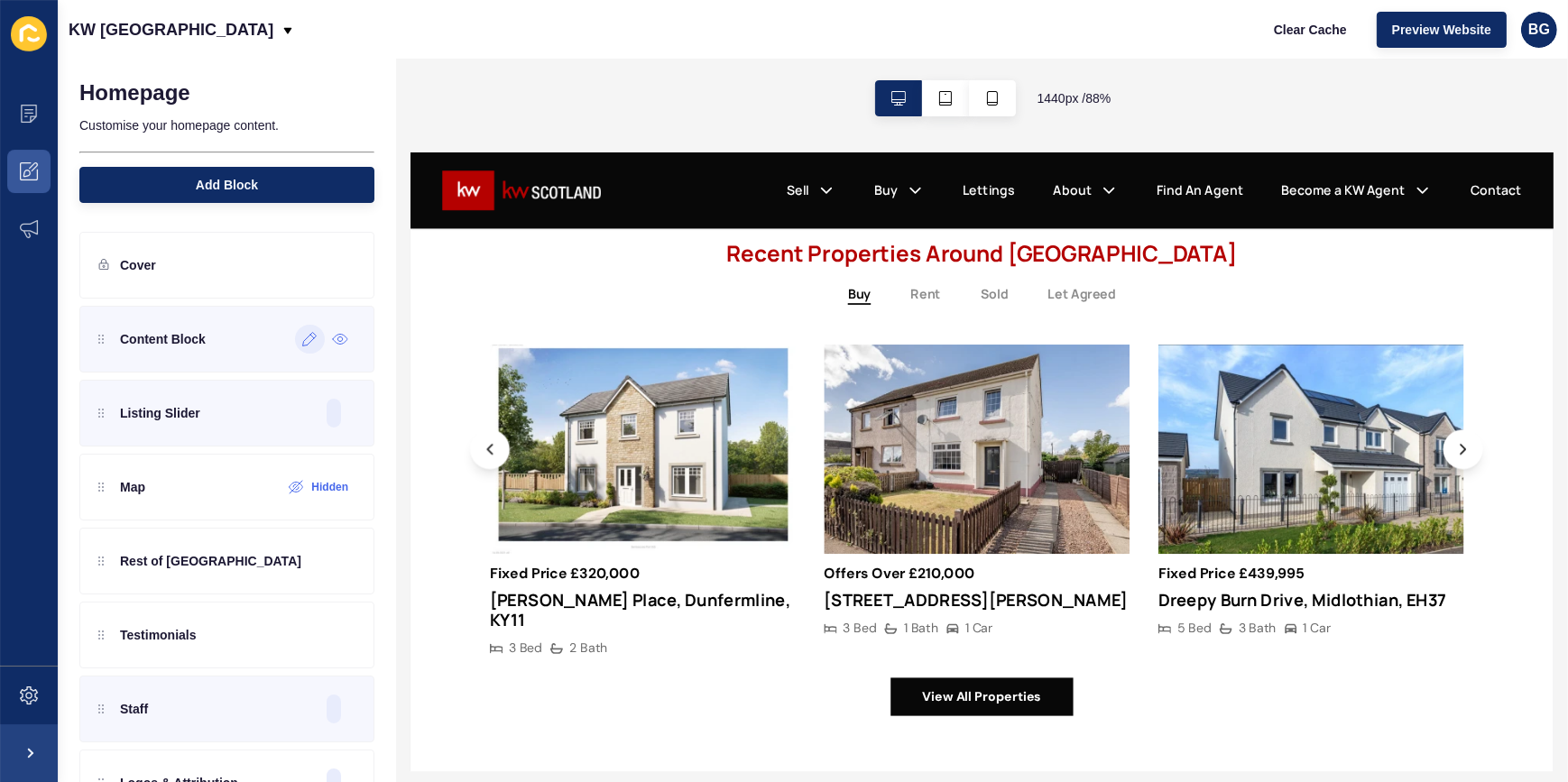
click at [302, 336] on icon at bounding box center [309, 339] width 15 height 14
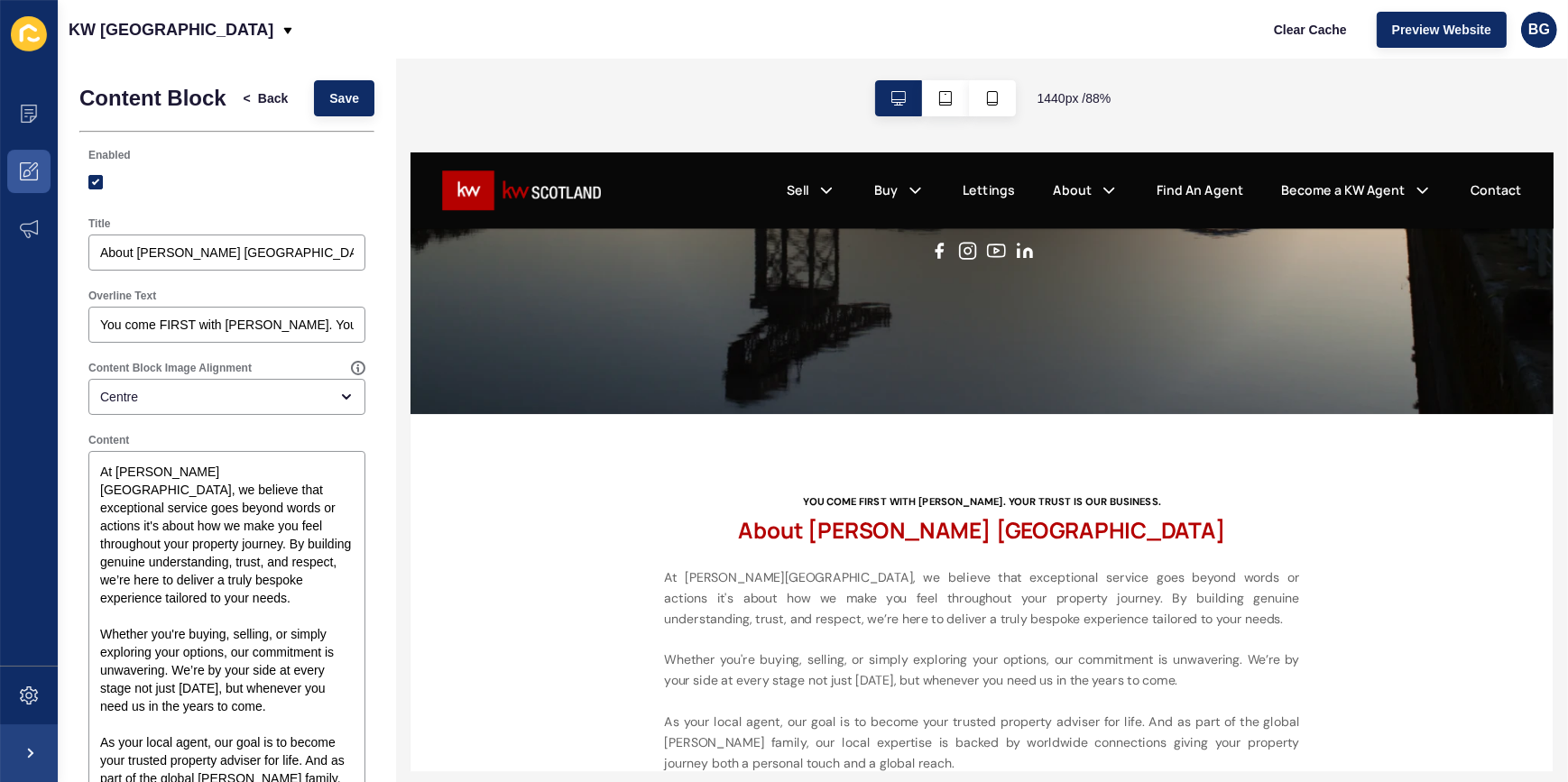
scroll to position [574, 0]
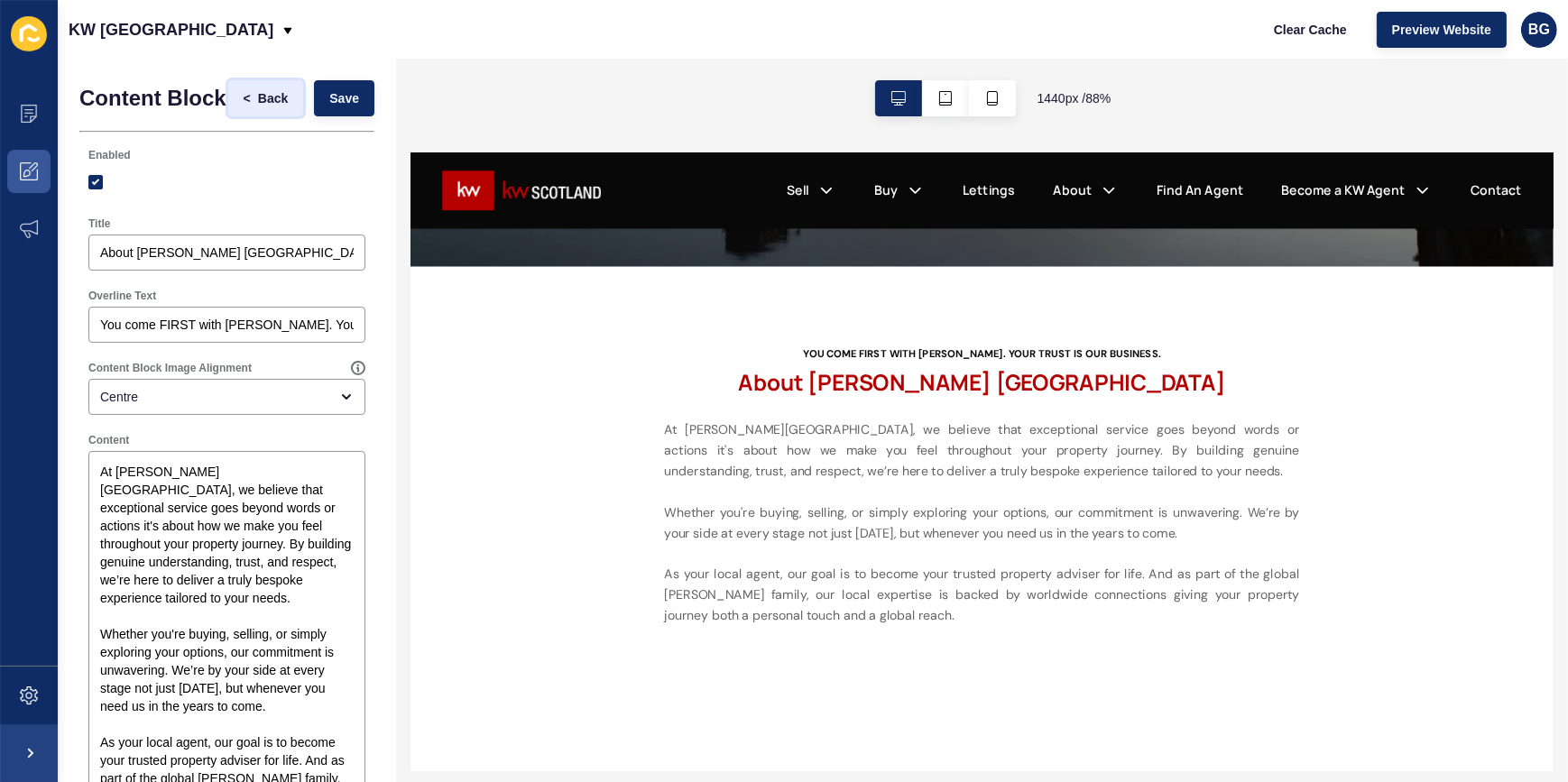
click at [258, 96] on span "Back" at bounding box center [273, 98] width 30 height 18
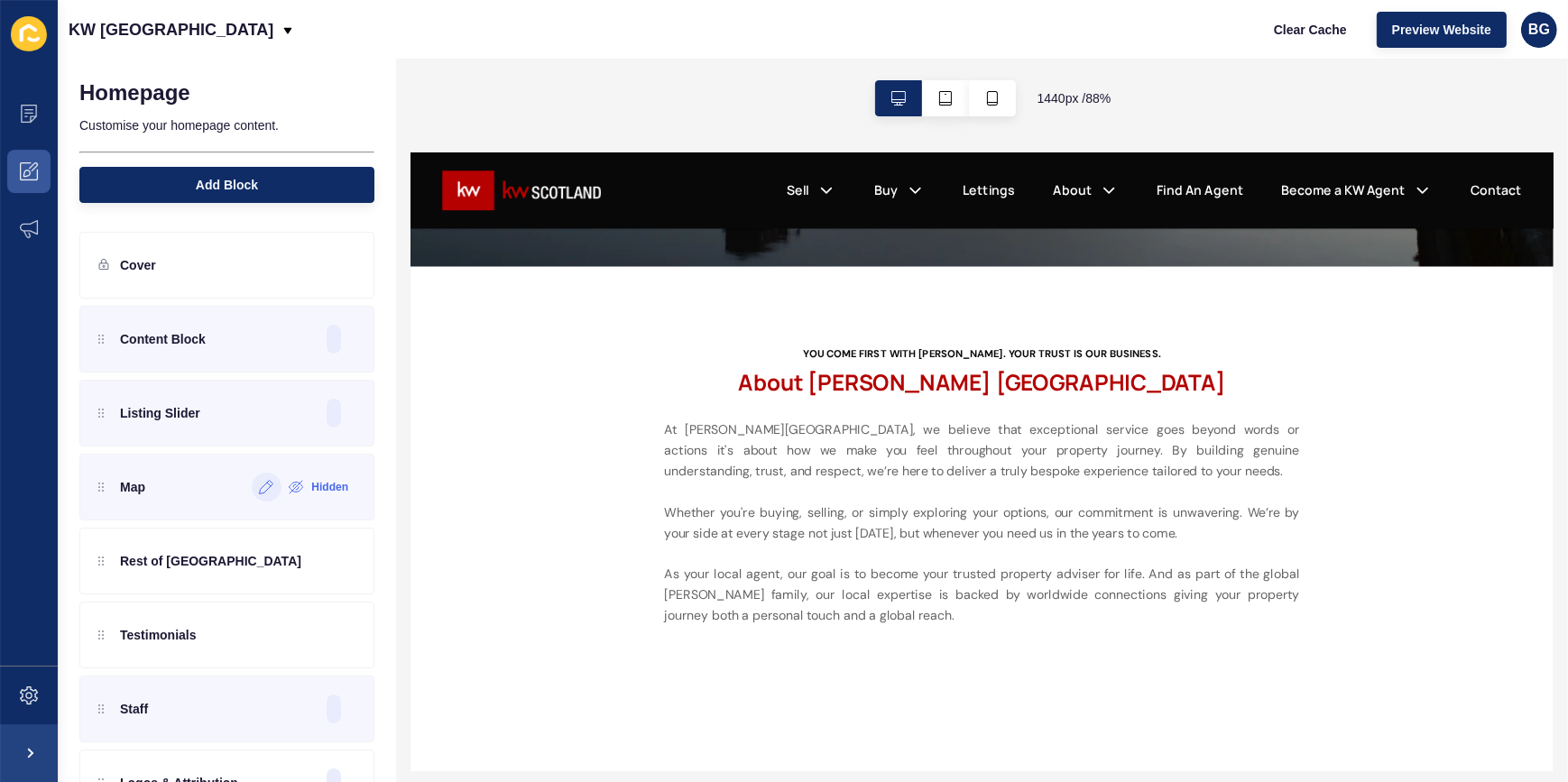
click at [259, 486] on icon at bounding box center [266, 486] width 15 height 14
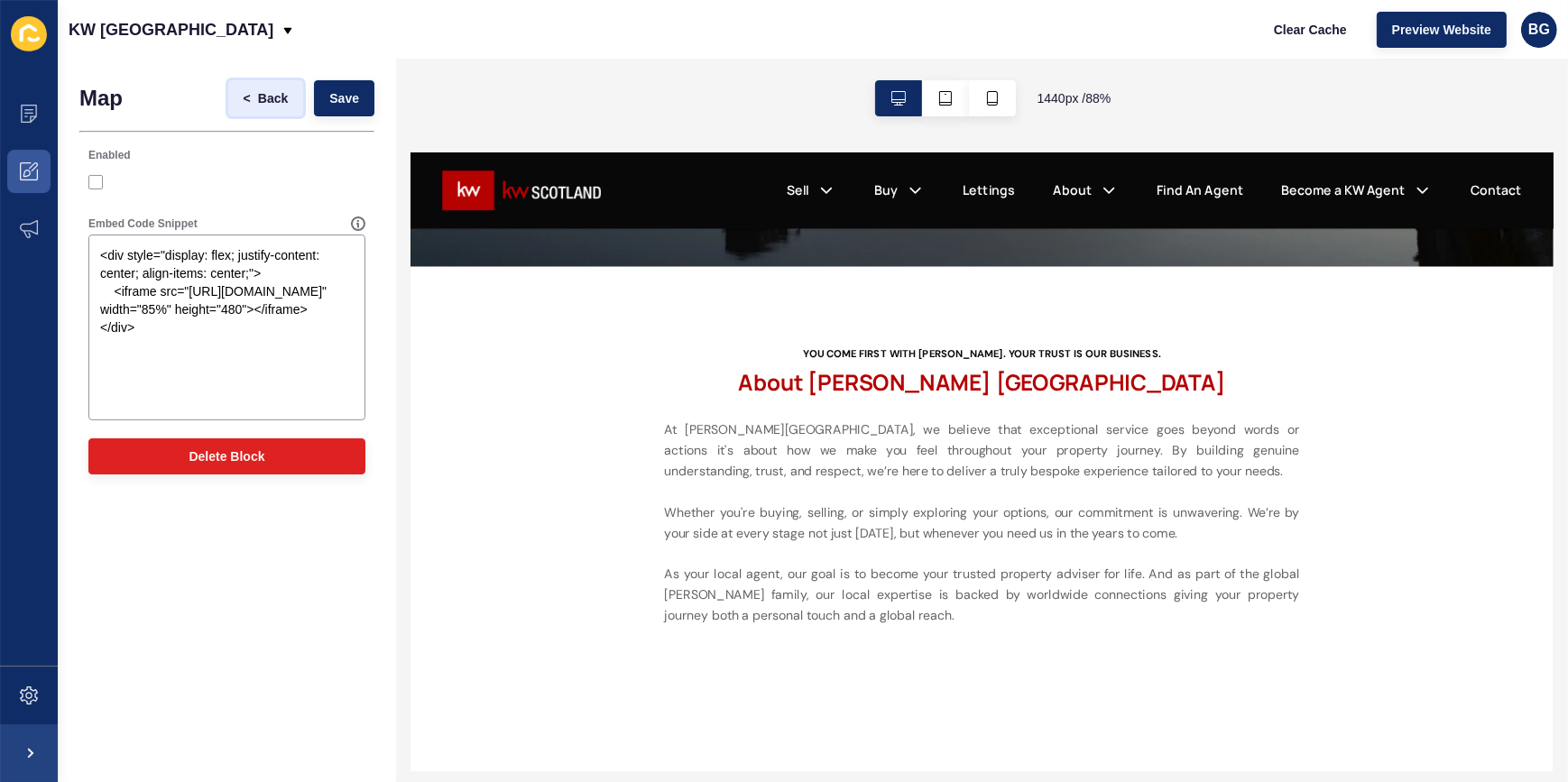
click at [265, 90] on span "Back" at bounding box center [273, 98] width 30 height 18
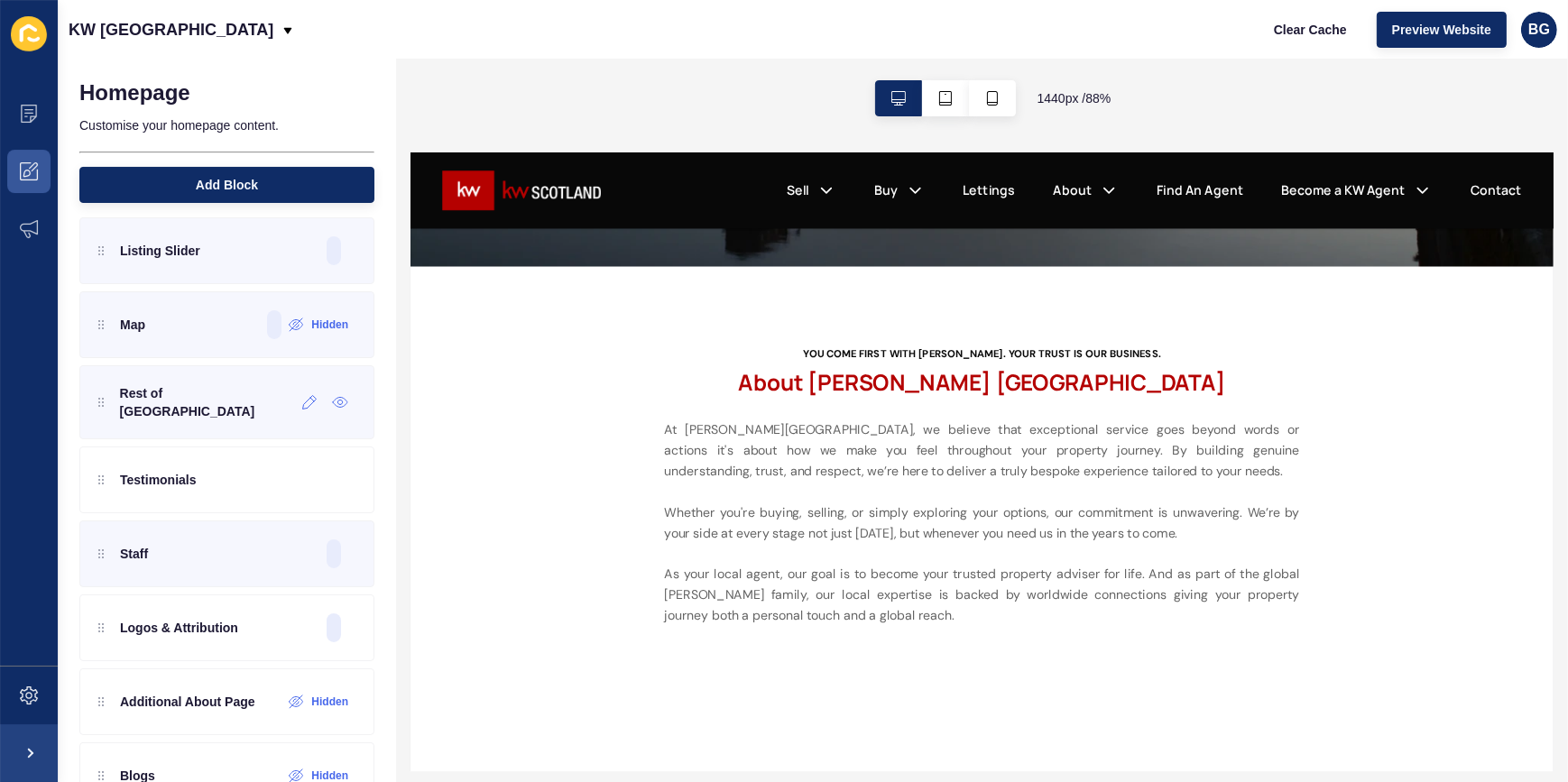
scroll to position [164, 0]
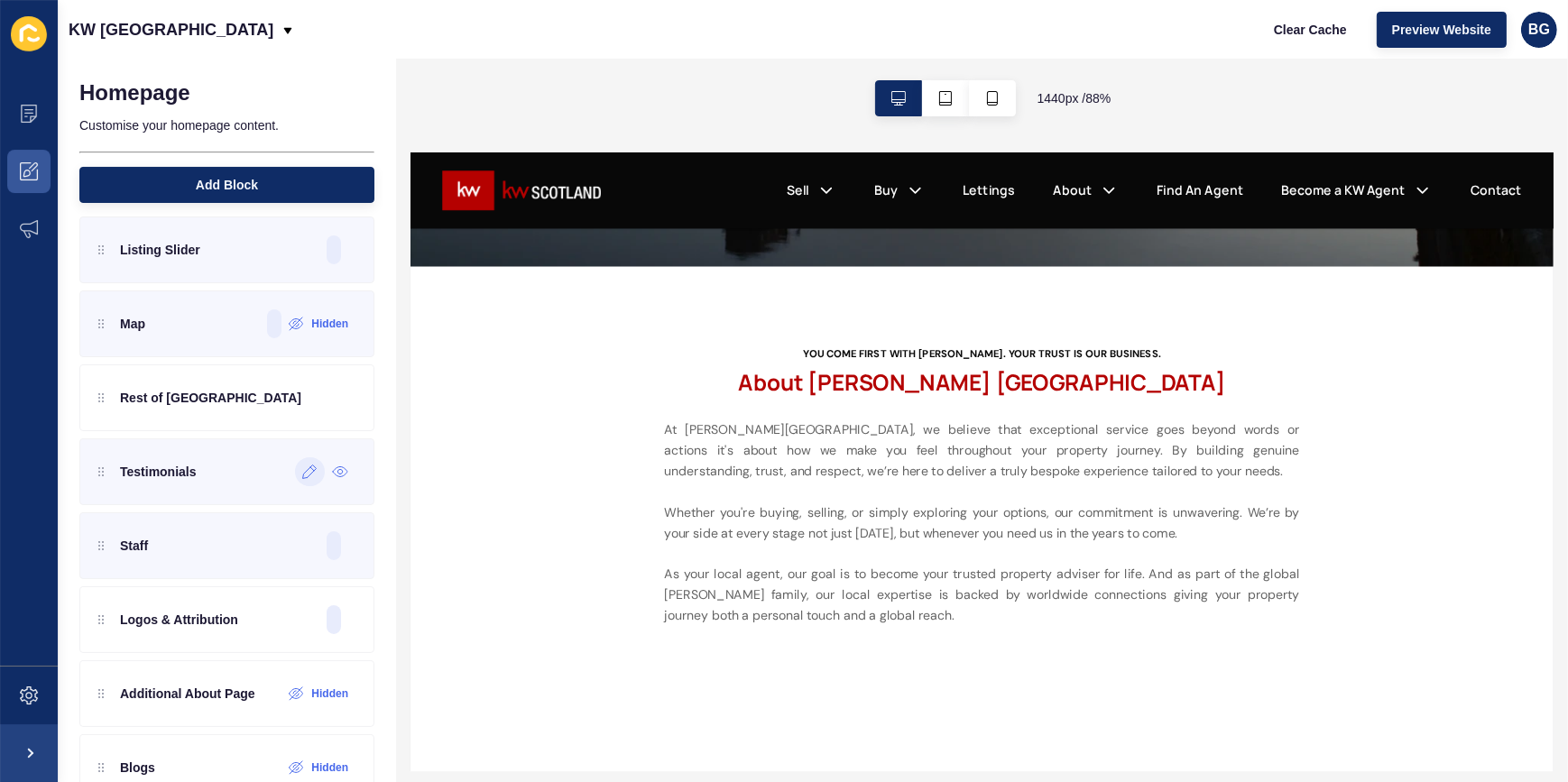
click at [303, 467] on icon at bounding box center [309, 472] width 13 height 13
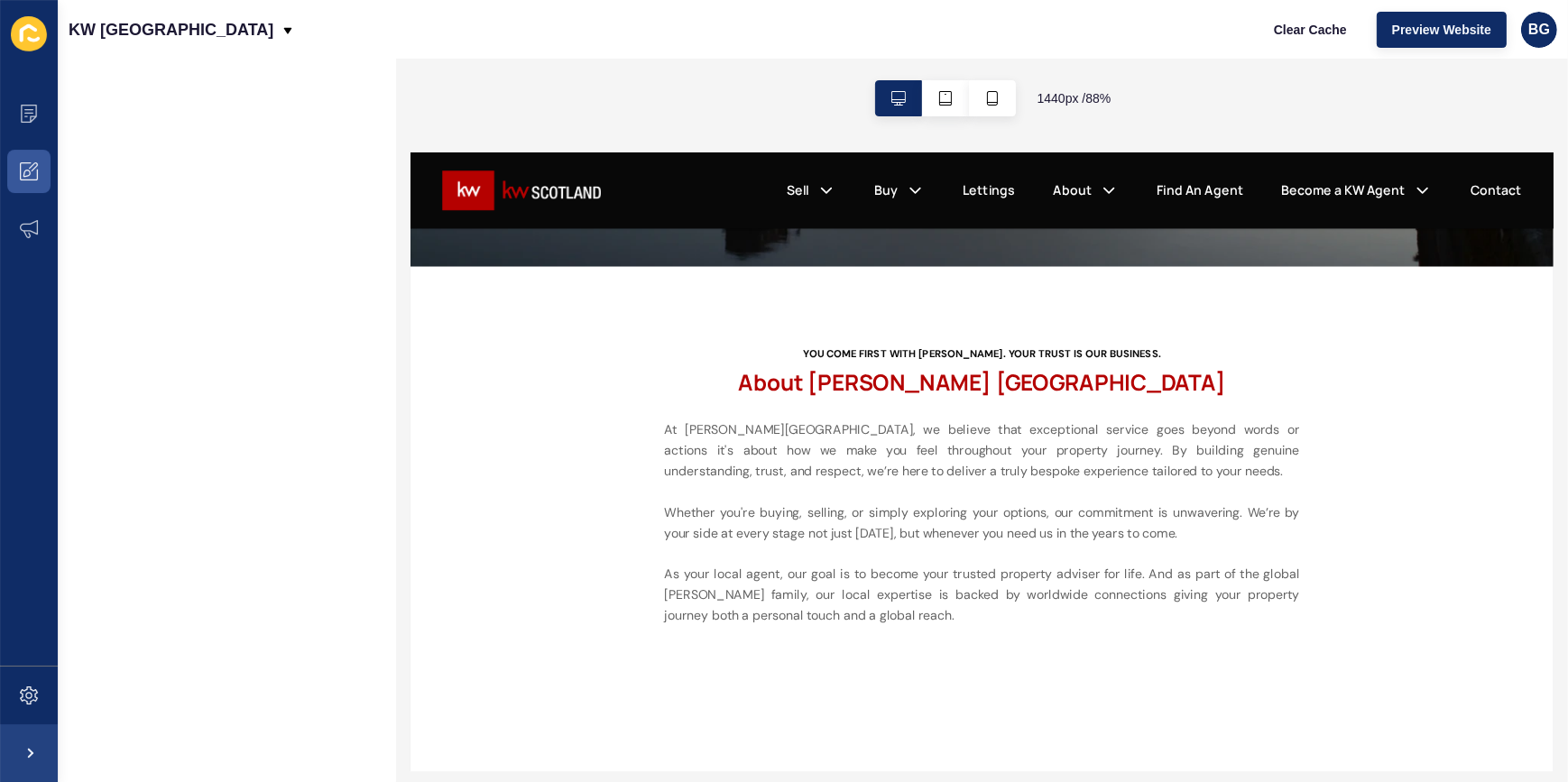
scroll to position [0, 0]
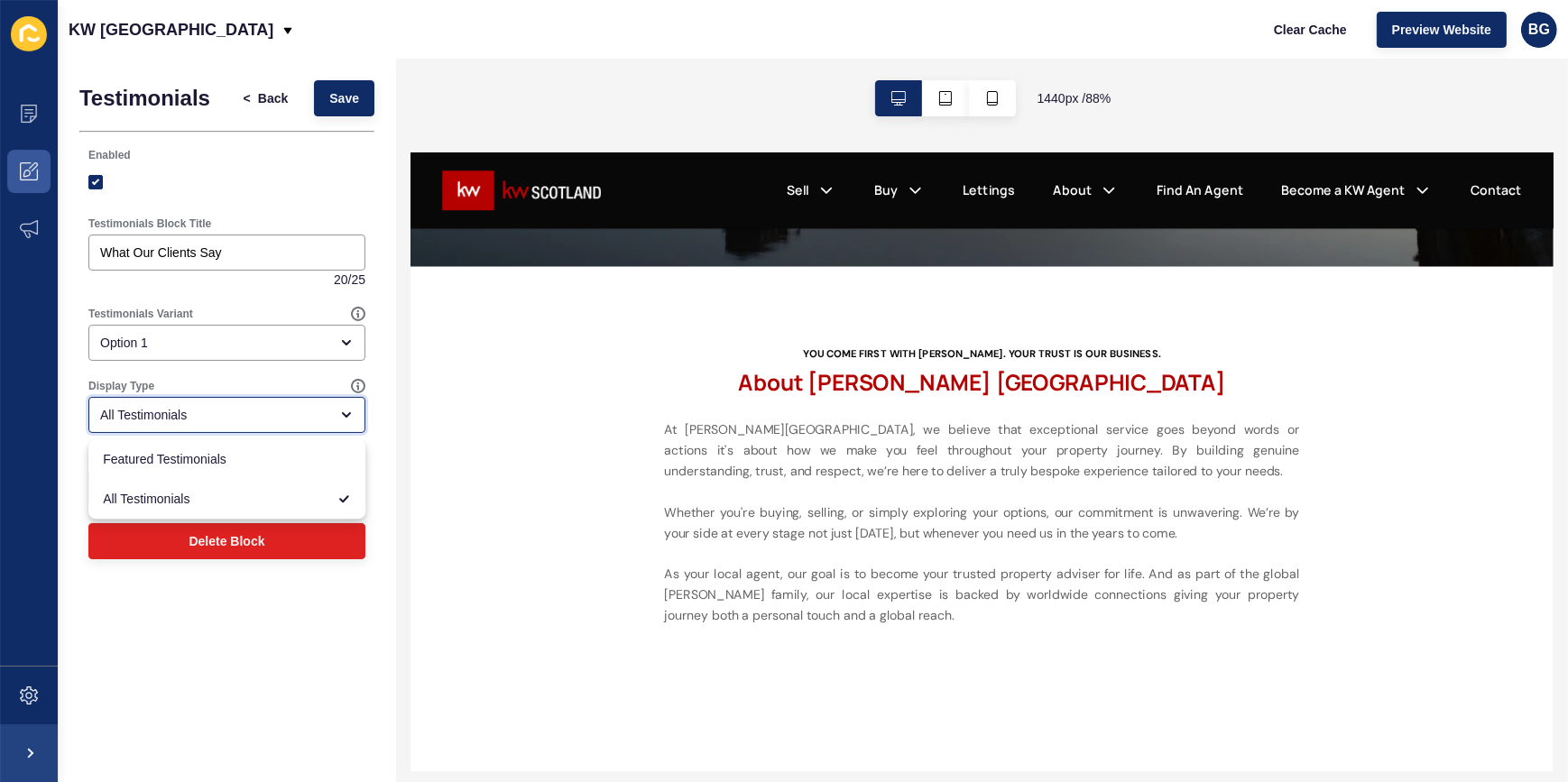
click at [349, 413] on icon "close menu" at bounding box center [347, 415] width 7 height 4
click at [278, 384] on div "Display Type" at bounding box center [220, 385] width 263 height 14
click at [273, 90] on span "Back" at bounding box center [273, 98] width 30 height 18
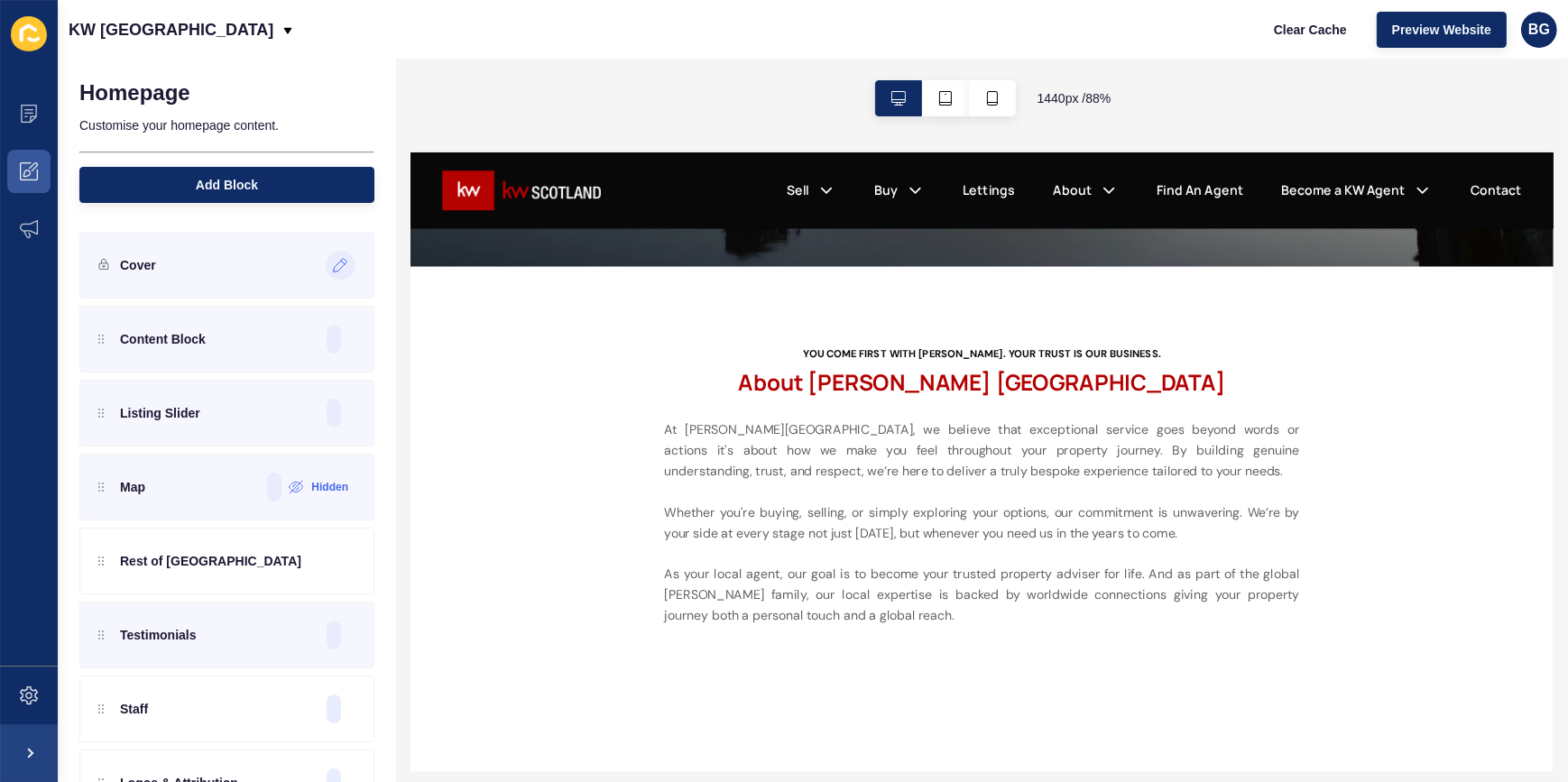
click at [333, 268] on icon at bounding box center [340, 265] width 15 height 14
